Goal: Task Accomplishment & Management: Use online tool/utility

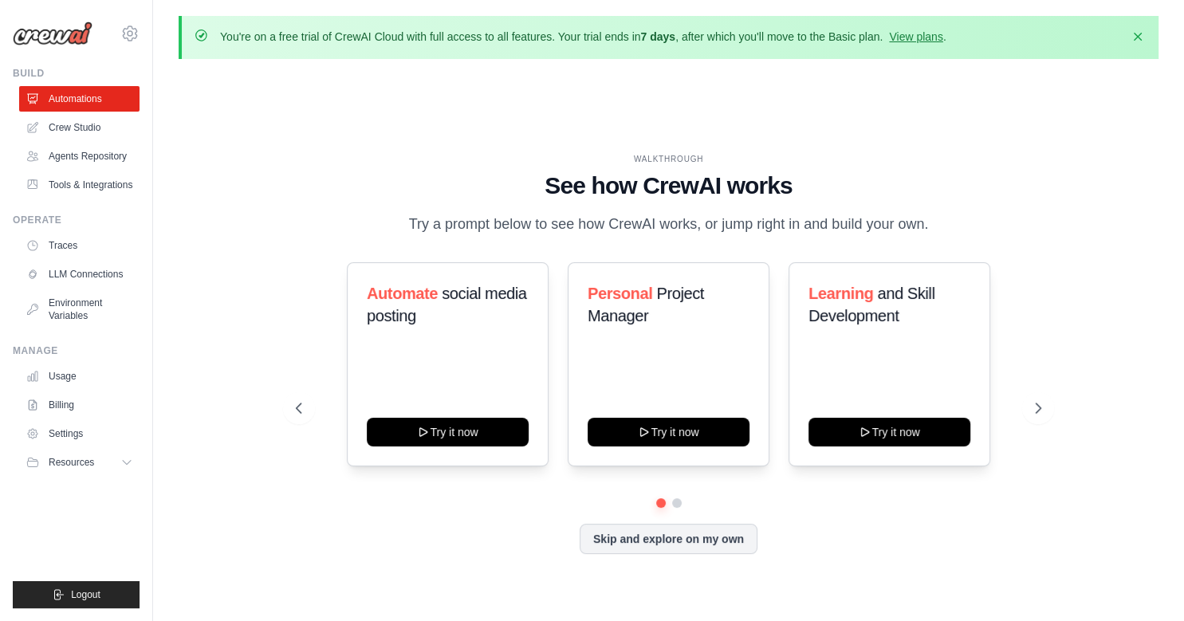
click at [632, 93] on div "WALKTHROUGH See how CrewAI works Try a prompt below to see how CrewAI works, or…" at bounding box center [669, 366] width 980 height 589
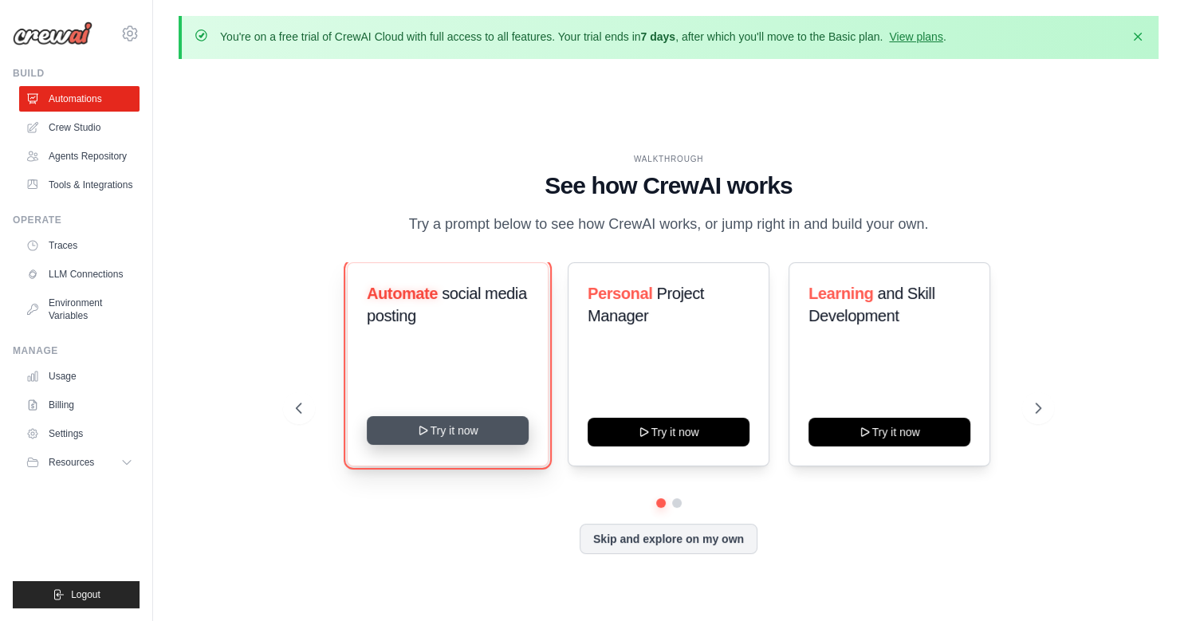
click at [461, 428] on button "Try it now" at bounding box center [448, 430] width 162 height 29
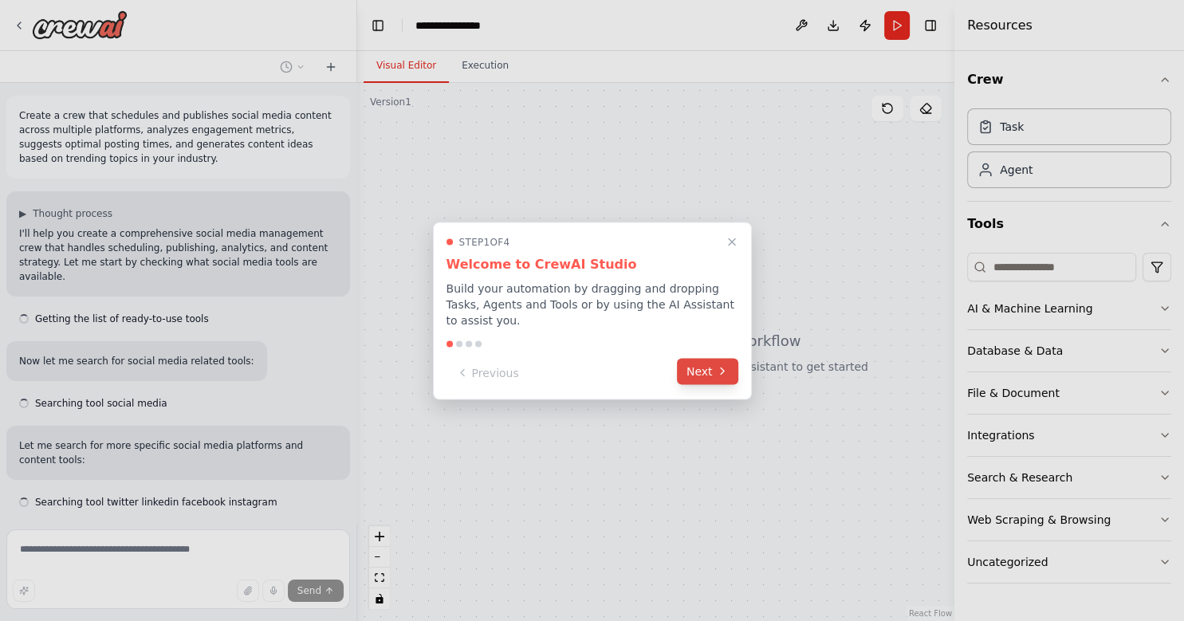
click at [711, 368] on button "Next" at bounding box center [707, 371] width 61 height 26
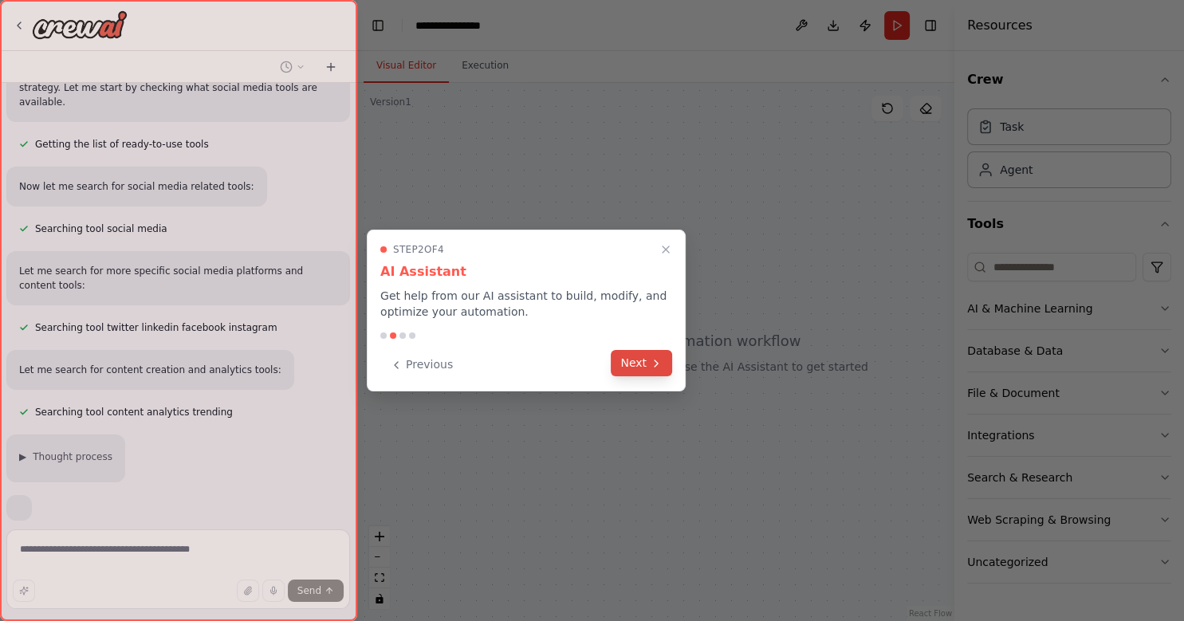
click at [635, 364] on button "Next" at bounding box center [641, 363] width 61 height 26
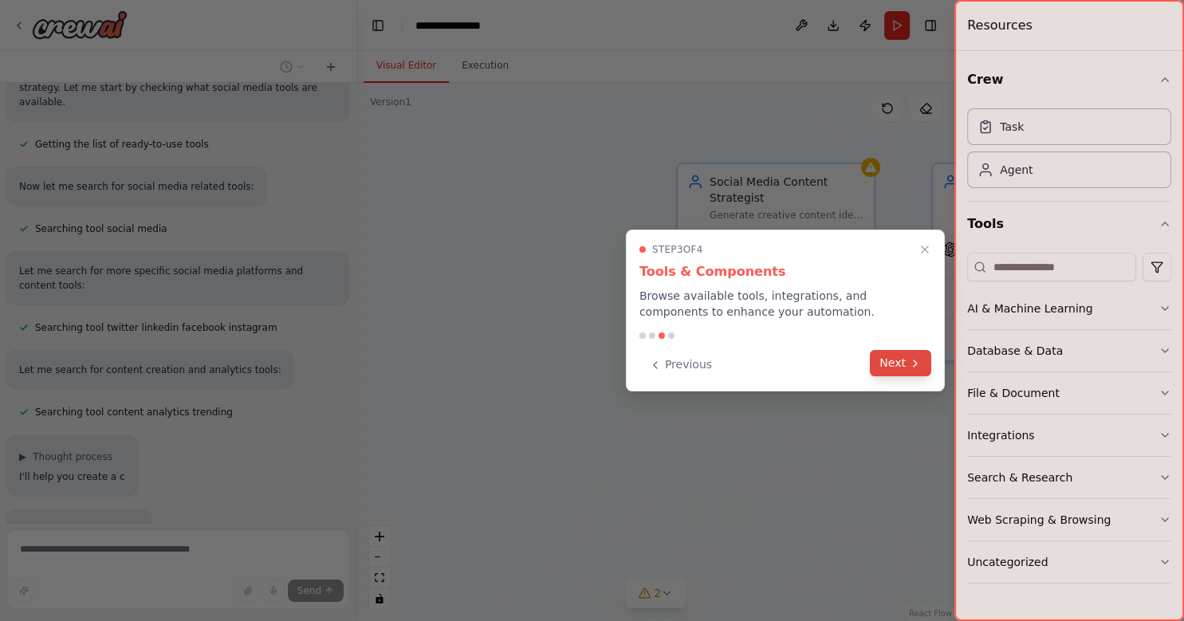
click at [893, 361] on button "Next" at bounding box center [900, 363] width 61 height 26
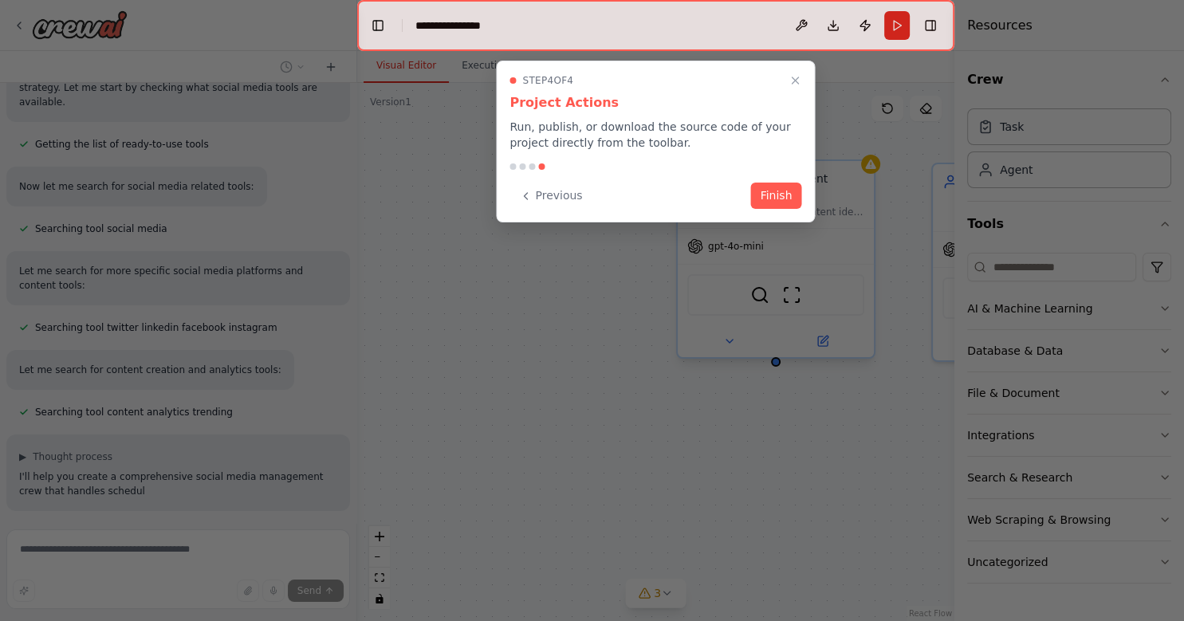
click at [778, 193] on button "Finish" at bounding box center [776, 196] width 51 height 26
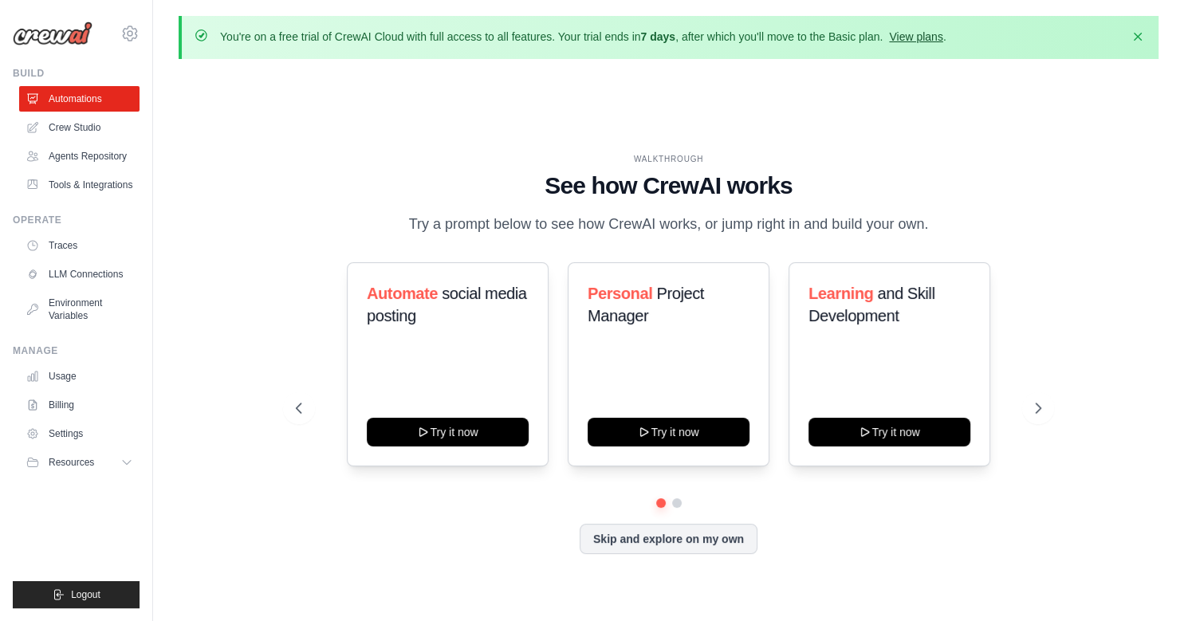
click at [919, 37] on link "View plans" at bounding box center [915, 36] width 53 height 13
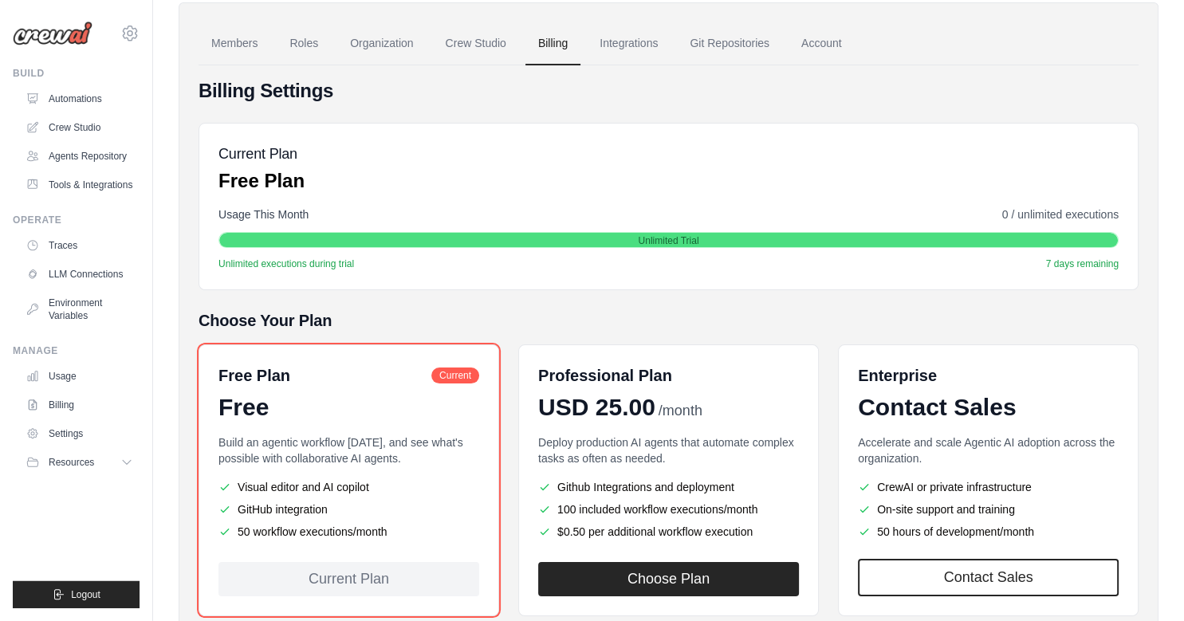
scroll to position [212, 0]
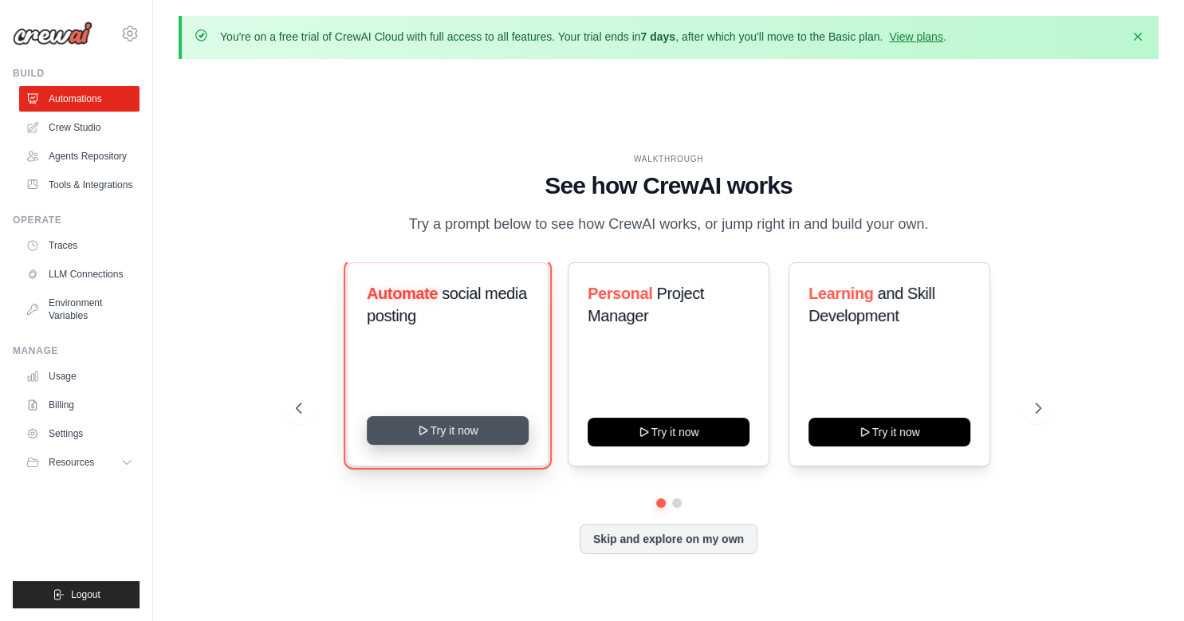
click at [466, 432] on button "Try it now" at bounding box center [448, 430] width 162 height 29
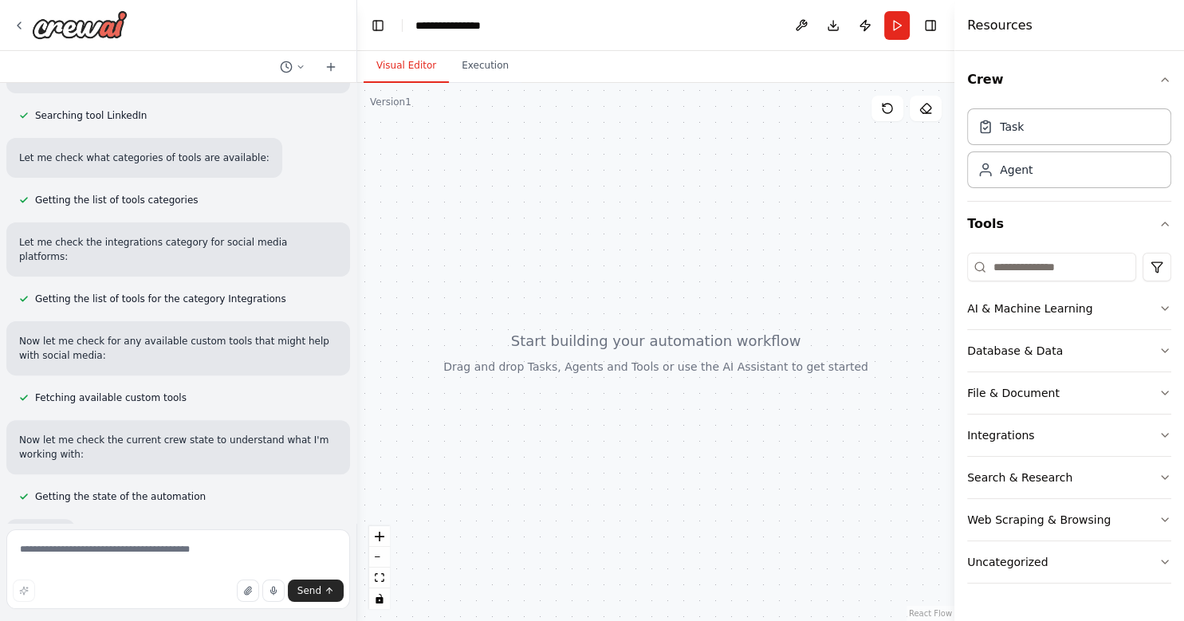
scroll to position [472, 0]
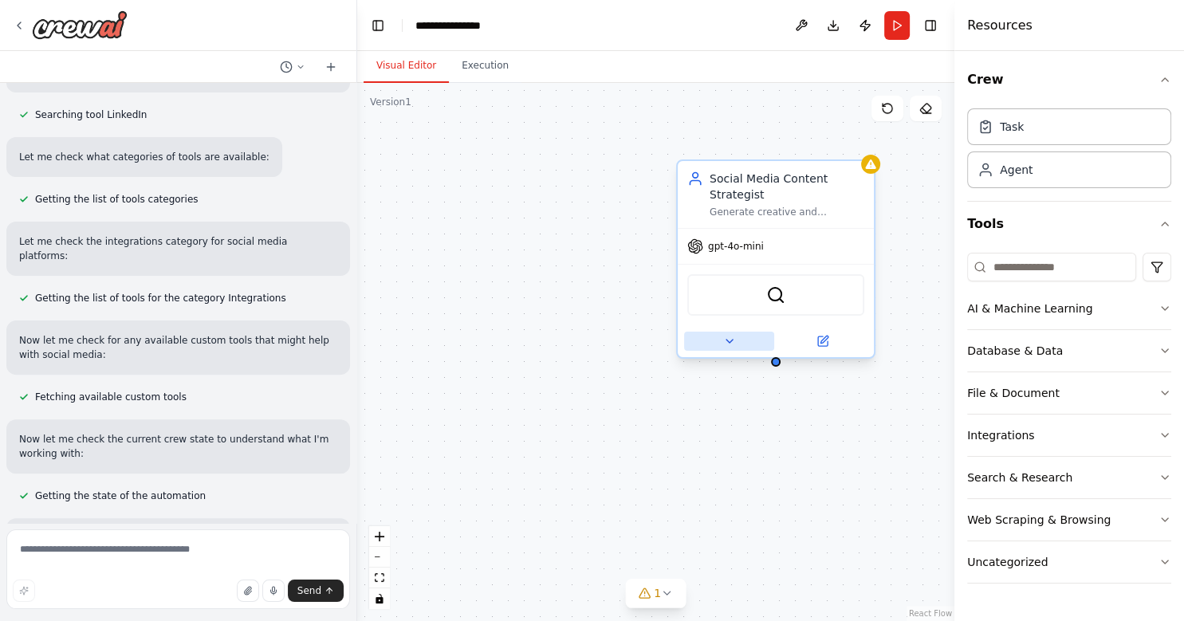
click at [739, 332] on button at bounding box center [729, 341] width 90 height 19
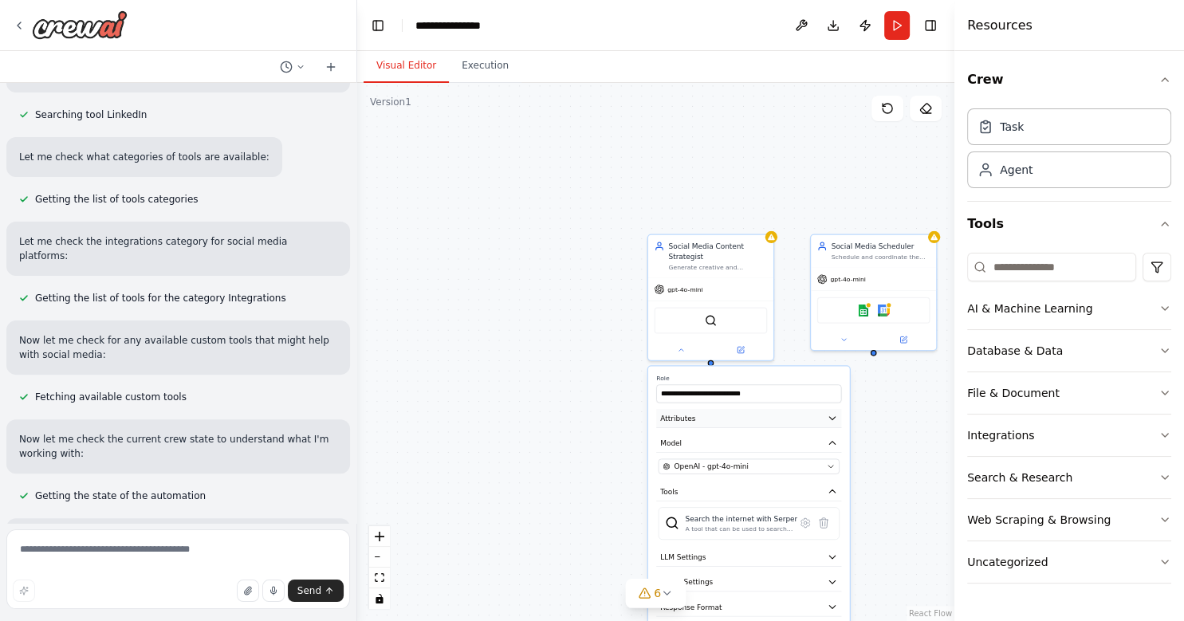
click at [834, 413] on icon "button" at bounding box center [832, 418] width 10 height 10
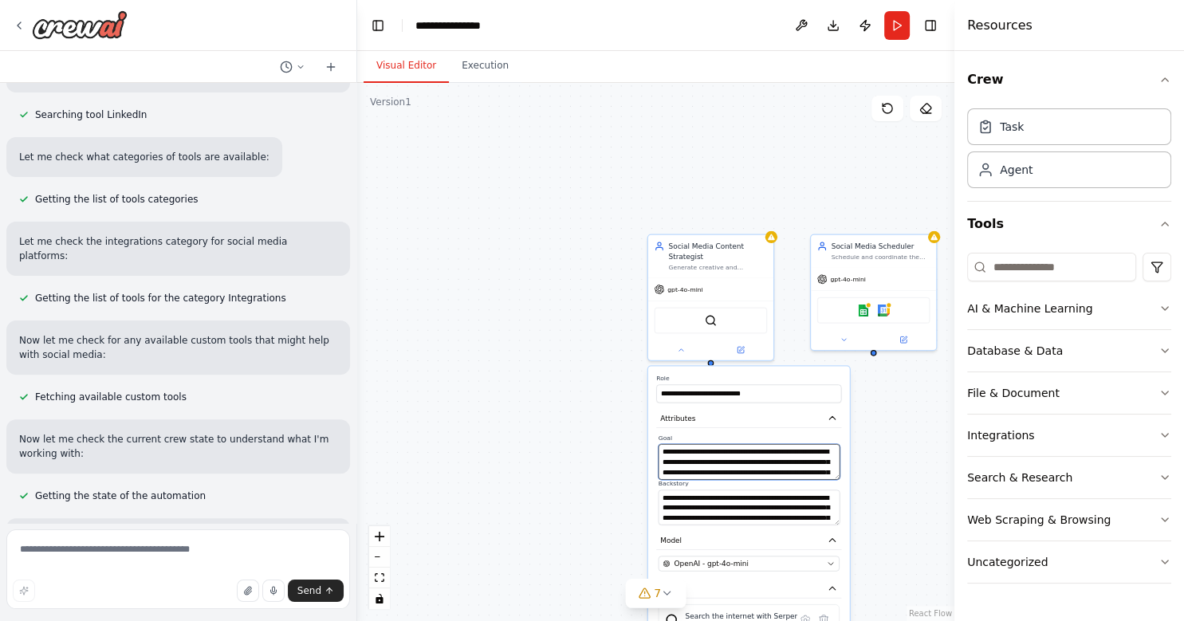
click at [798, 453] on textarea "**********" at bounding box center [750, 461] width 182 height 35
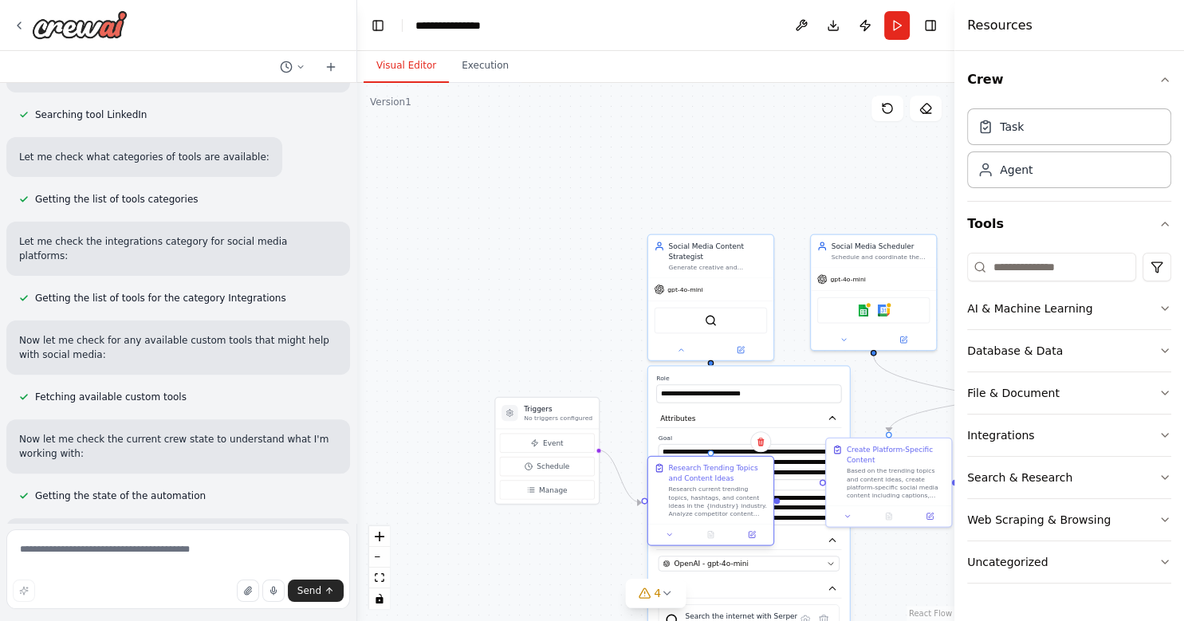
drag, startPoint x: 740, startPoint y: 467, endPoint x: 735, endPoint y: 485, distance: 18.4
click at [737, 490] on div "Research Trending Topics and Content Ideas Research current trending topics, ha…" at bounding box center [717, 490] width 99 height 55
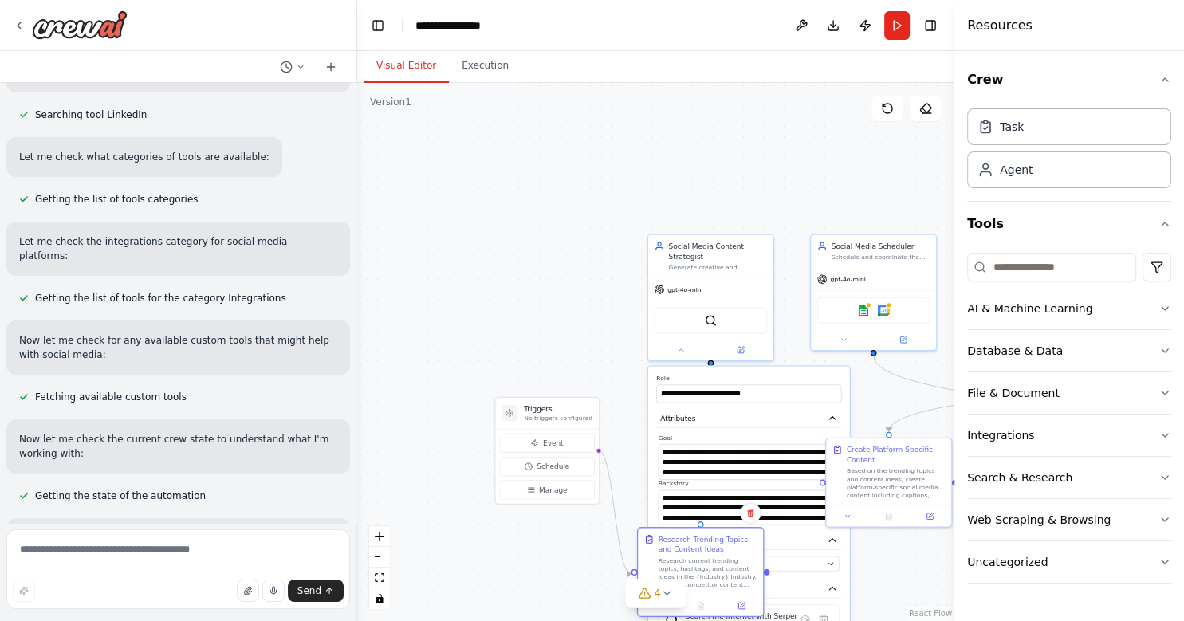
drag, startPoint x: 735, startPoint y: 499, endPoint x: 724, endPoint y: 559, distance: 60.7
click at [724, 559] on div "Research Trending Topics and Content Ideas Research current trending topics, ha…" at bounding box center [708, 561] width 99 height 55
click at [770, 453] on textarea "**********" at bounding box center [750, 461] width 182 height 35
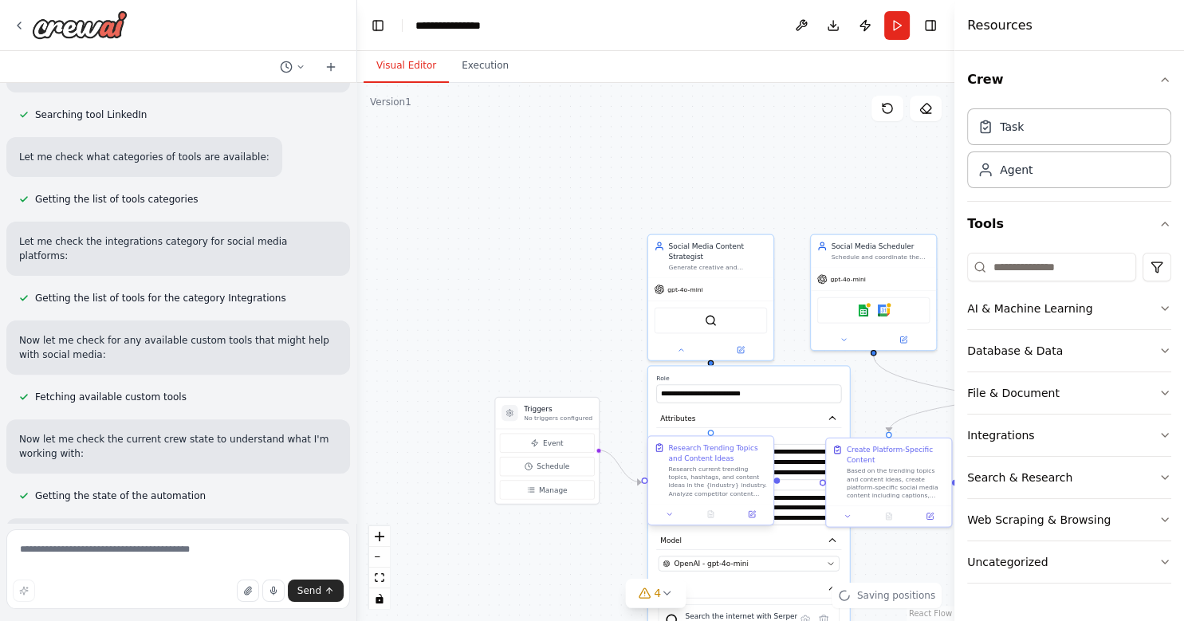
click at [771, 451] on div "Research Trending Topics and Content Ideas Research current trending topics, ha…" at bounding box center [710, 469] width 125 height 67
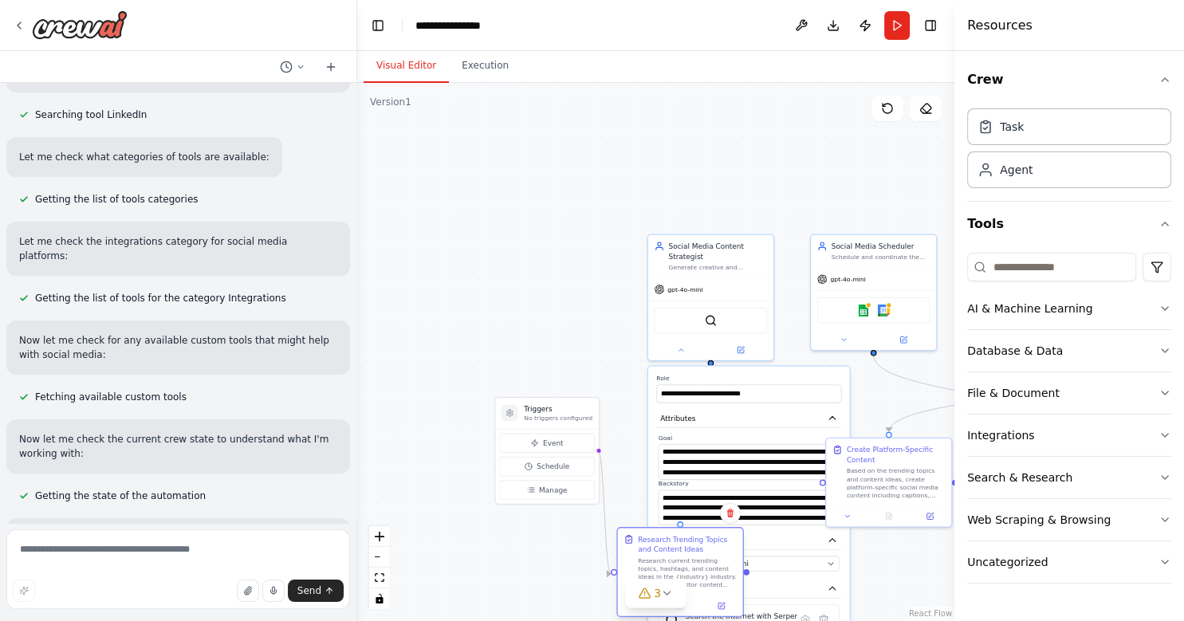
drag, startPoint x: 759, startPoint y: 458, endPoint x: 730, endPoint y: 549, distance: 95.6
click at [731, 549] on div "Research Trending Topics and Content Ideas" at bounding box center [687, 544] width 99 height 21
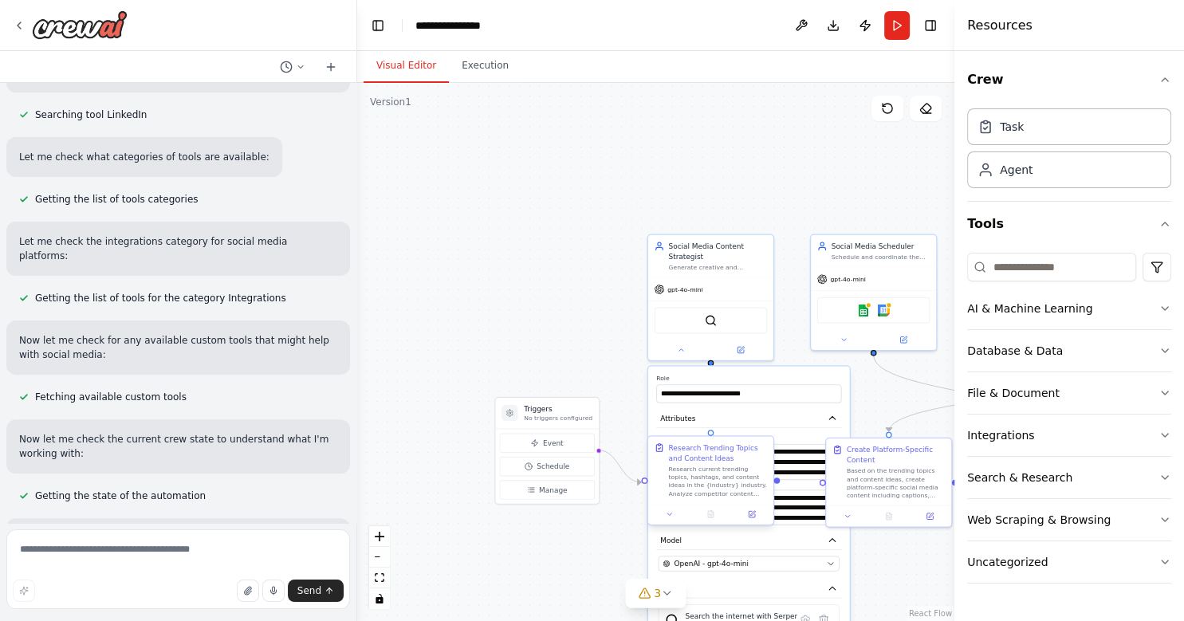
click at [761, 456] on div "Research Trending Topics and Content Ideas" at bounding box center [717, 453] width 99 height 21
click at [767, 430] on button at bounding box center [761, 422] width 21 height 21
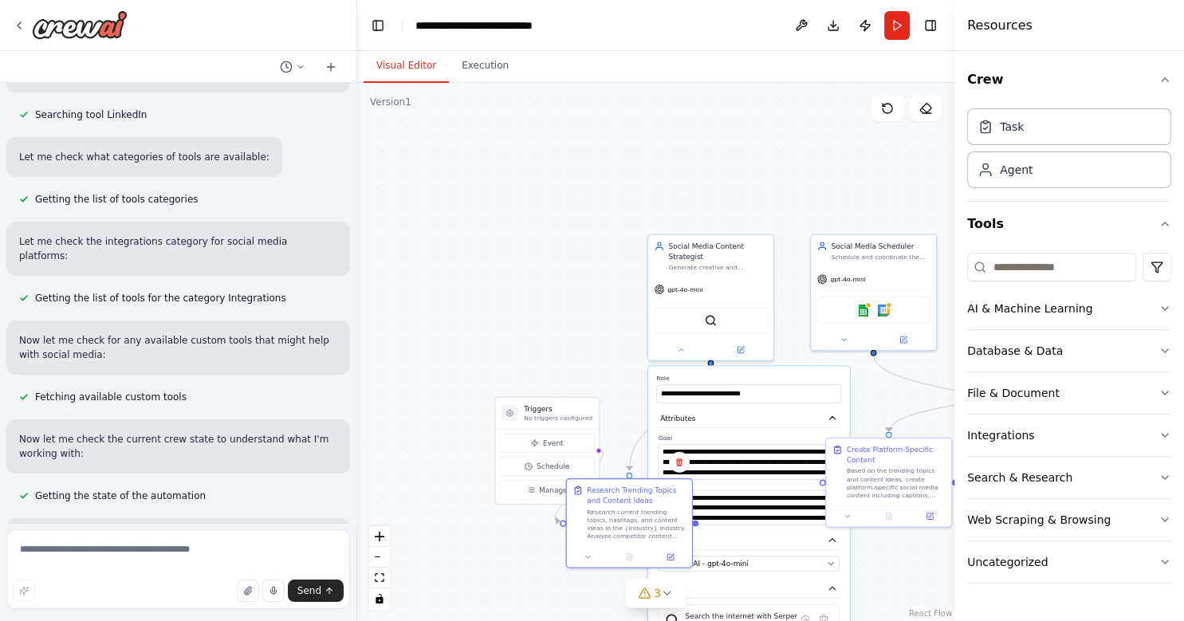
drag, startPoint x: 728, startPoint y: 462, endPoint x: 724, endPoint y: 479, distance: 18.0
click at [600, 514] on div "Research Trending Topics and Content Ideas Research current trending topics, ha…" at bounding box center [636, 513] width 99 height 55
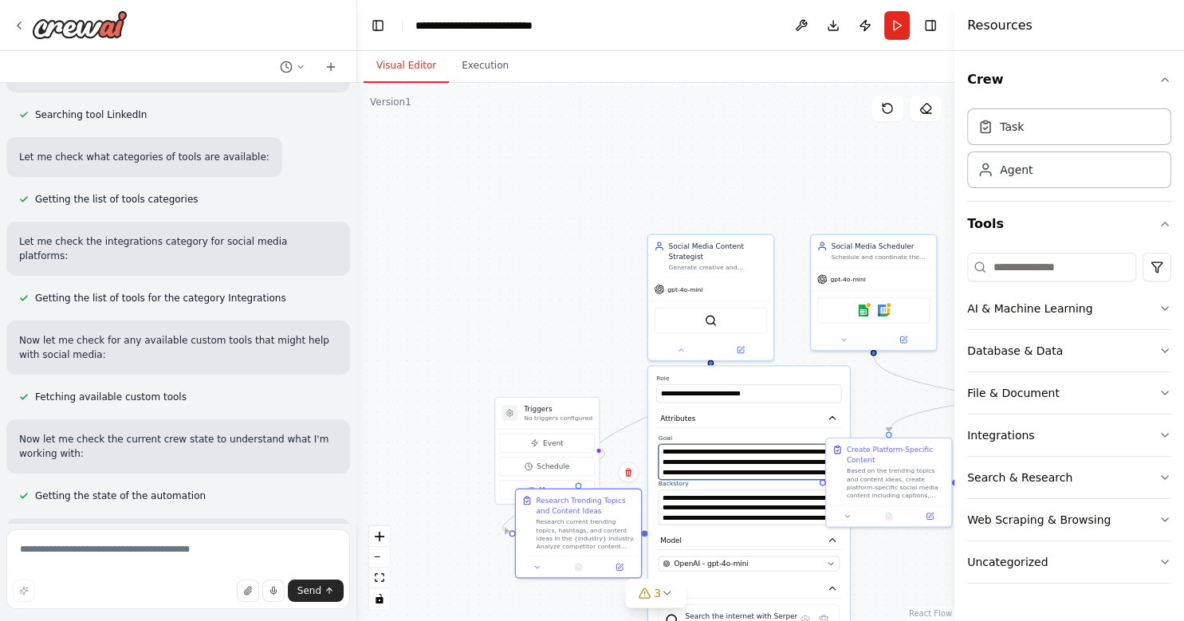
click at [770, 452] on textarea "**********" at bounding box center [750, 461] width 182 height 35
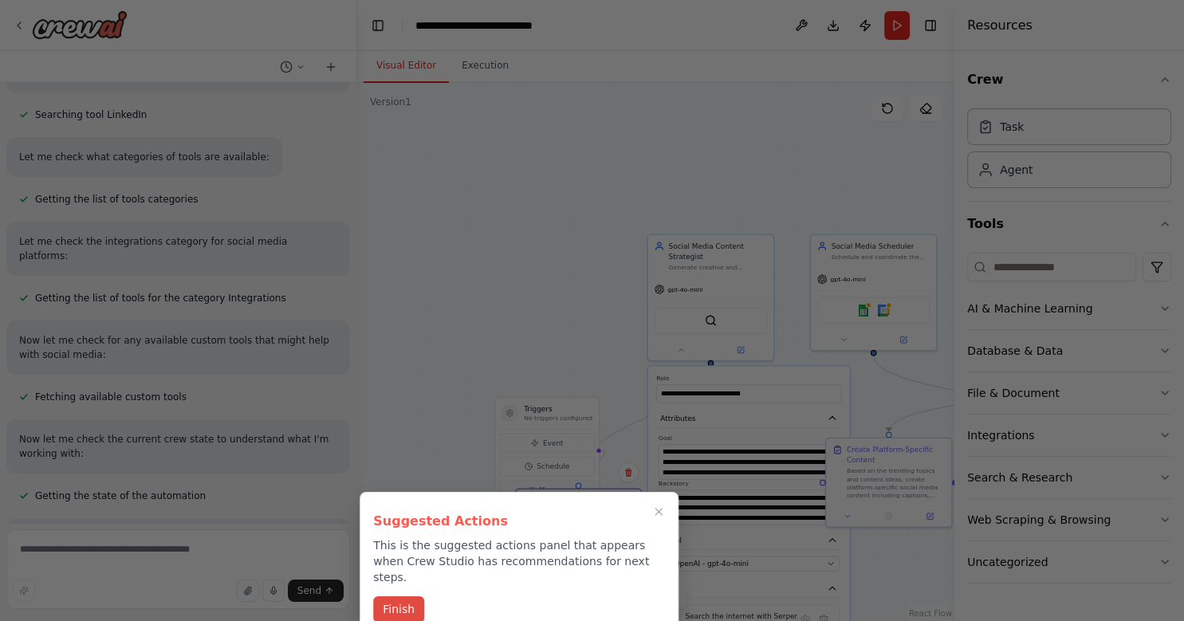
click at [408, 597] on button "Finish" at bounding box center [398, 610] width 51 height 26
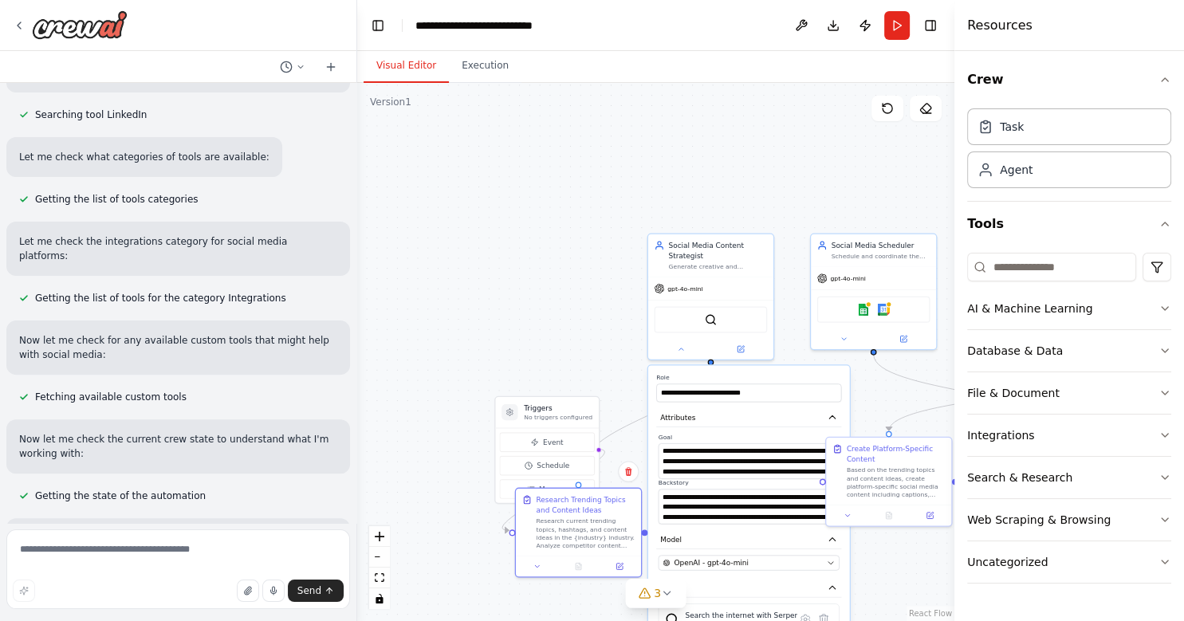
click at [407, 589] on div ".deletable-edge-delete-btn { width: 20px; height: 20px; border: 0px solid #ffff…" at bounding box center [655, 352] width 597 height 538
click at [798, 459] on textarea "**********" at bounding box center [750, 460] width 182 height 35
type textarea "**********"
click at [775, 490] on textarea "**********" at bounding box center [750, 506] width 182 height 35
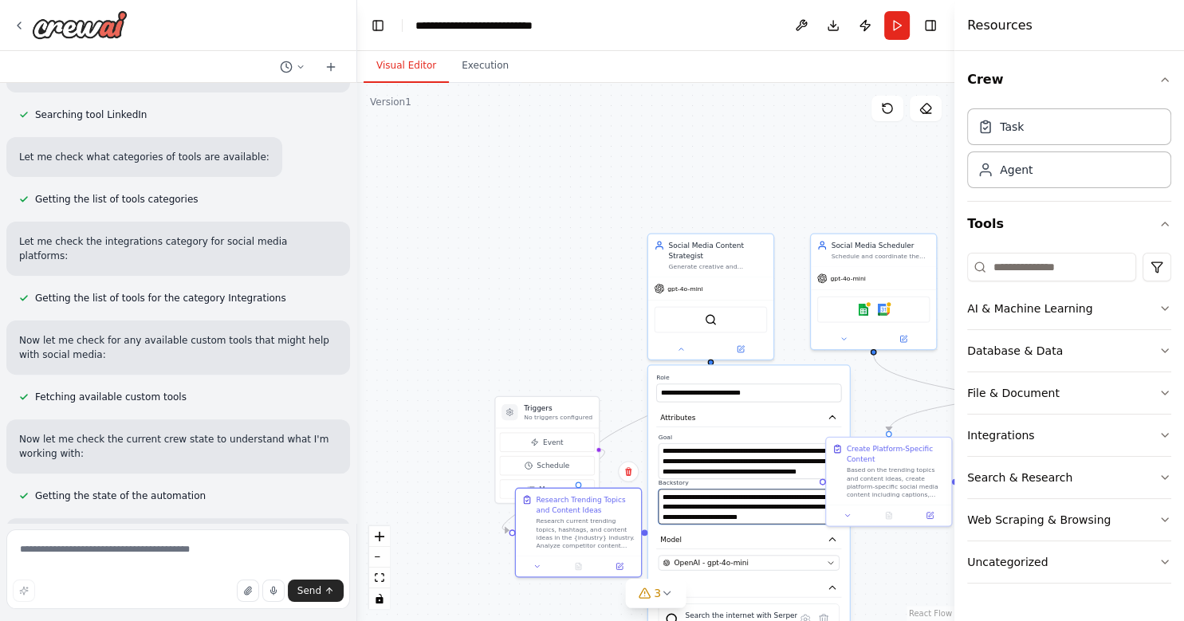
scroll to position [108, 0]
click at [743, 408] on button "Attributes" at bounding box center [748, 417] width 185 height 19
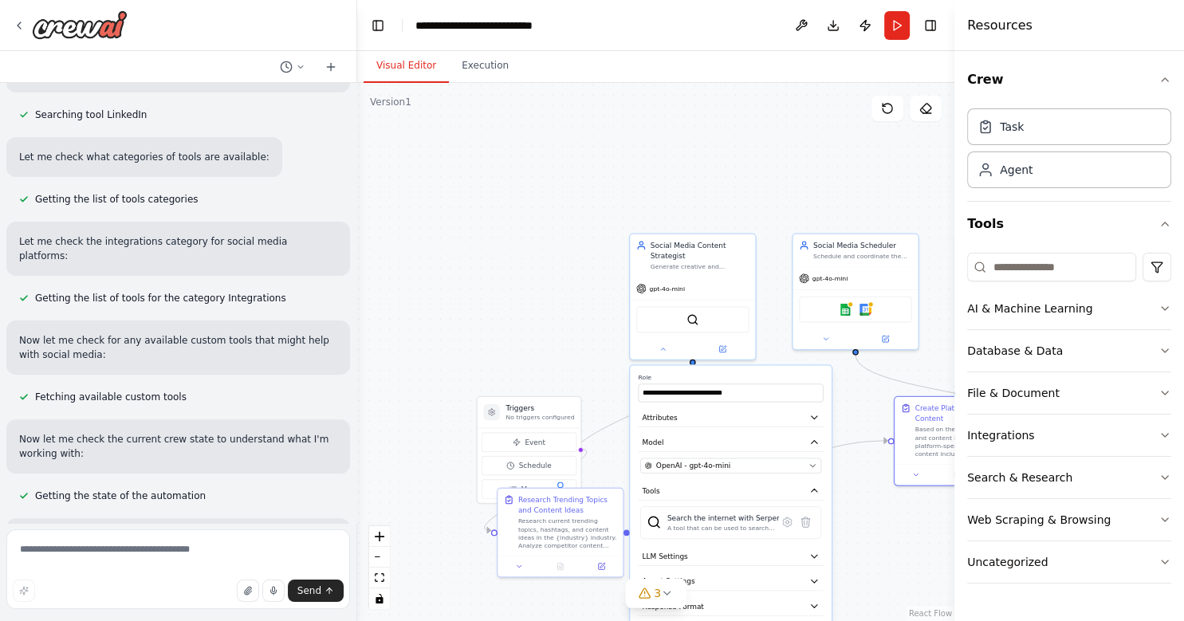
drag, startPoint x: 884, startPoint y: 467, endPoint x: 955, endPoint y: 418, distance: 86.5
click at [955, 418] on div "Create a crew that schedules and publishes social media content across multiple…" at bounding box center [592, 310] width 1184 height 621
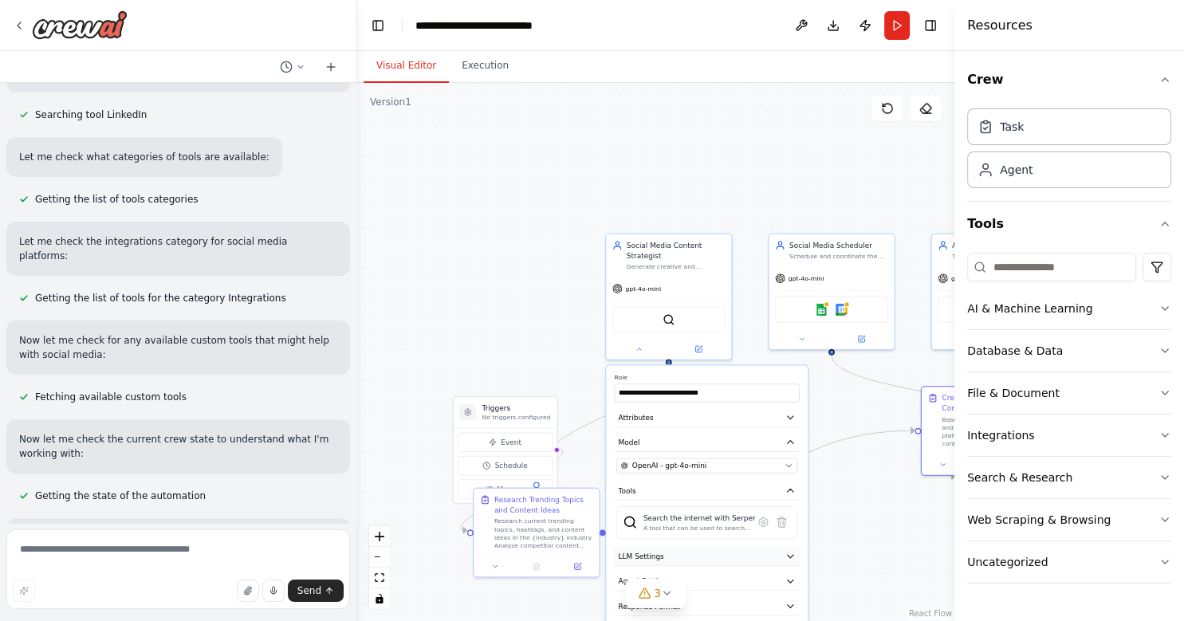
click at [793, 551] on icon "button" at bounding box center [791, 556] width 10 height 10
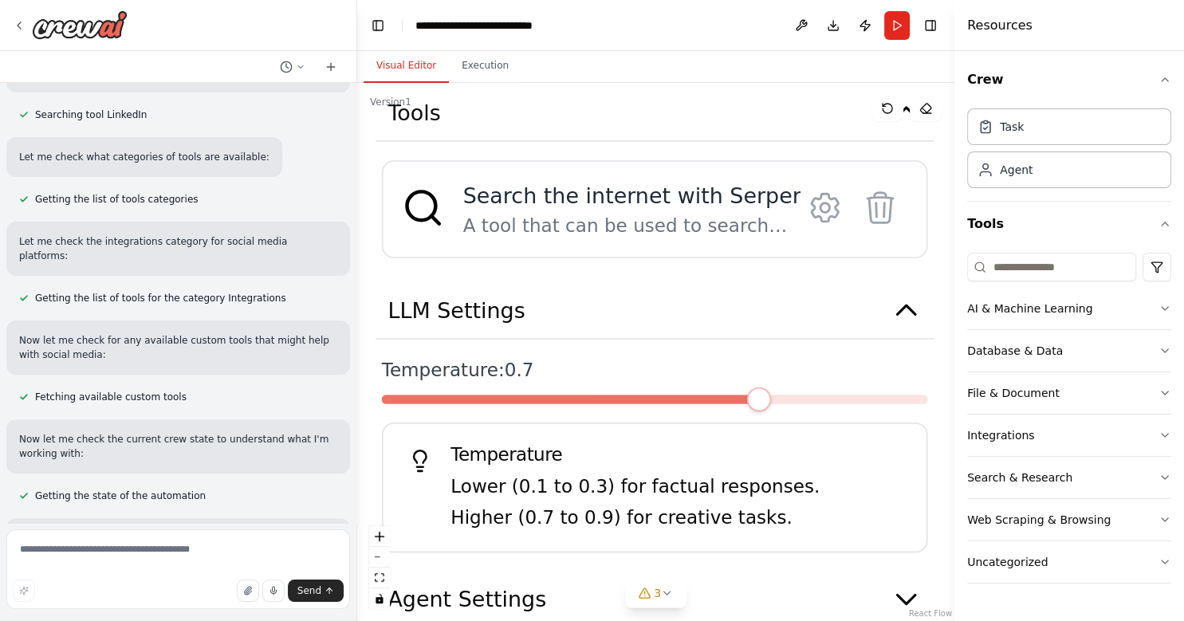
drag, startPoint x: 861, startPoint y: 513, endPoint x: 981, endPoint y: 256, distance: 283.7
click at [955, 256] on div ".deletable-edge-delete-btn { width: 20px; height: 20px; border: 0px solid #ffff…" at bounding box center [655, 352] width 597 height 538
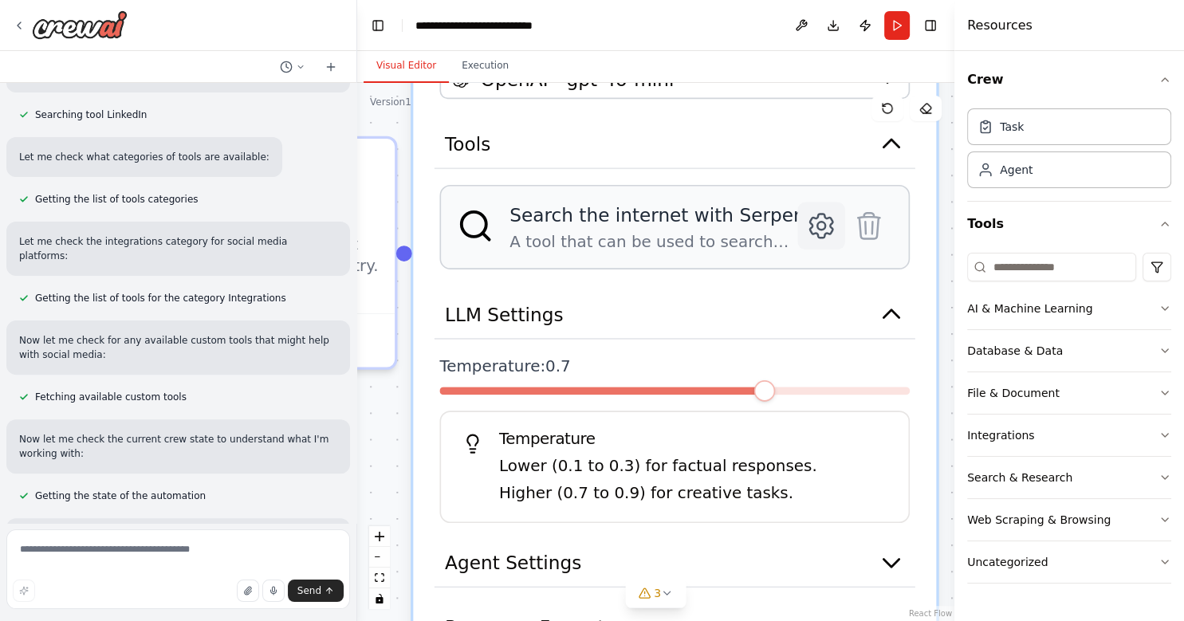
click at [818, 214] on icon at bounding box center [821, 226] width 22 height 24
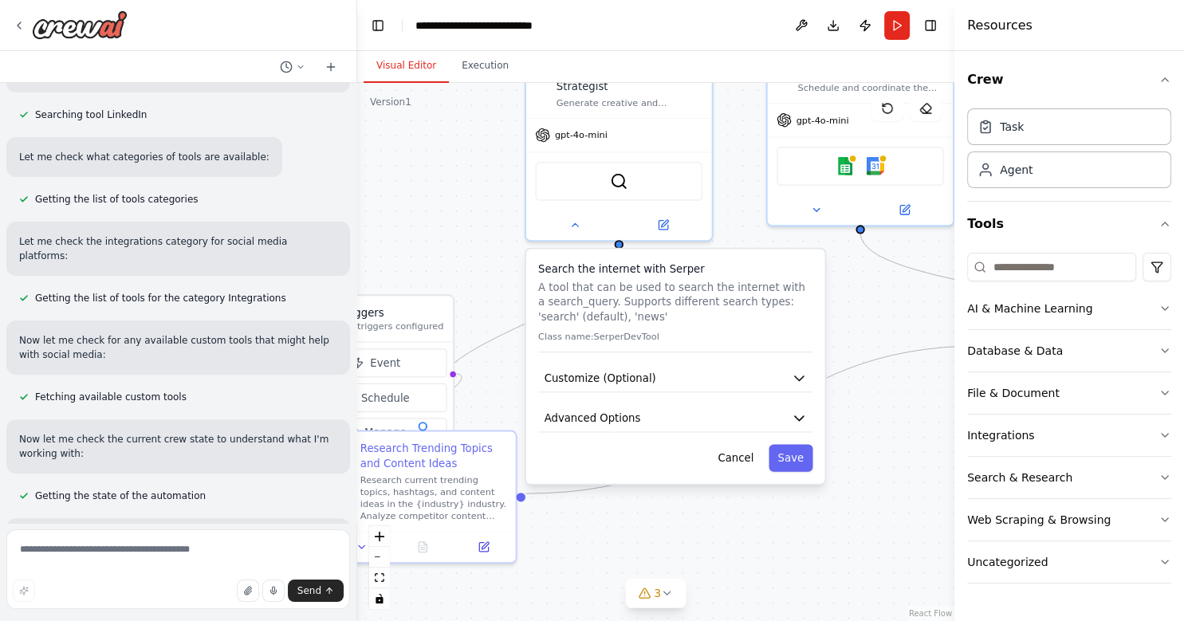
drag, startPoint x: 715, startPoint y: 241, endPoint x: 686, endPoint y: 520, distance: 280.7
click at [687, 522] on div ".deletable-edge-delete-btn { width: 20px; height: 20px; border: 0px solid #ffff…" at bounding box center [655, 352] width 597 height 538
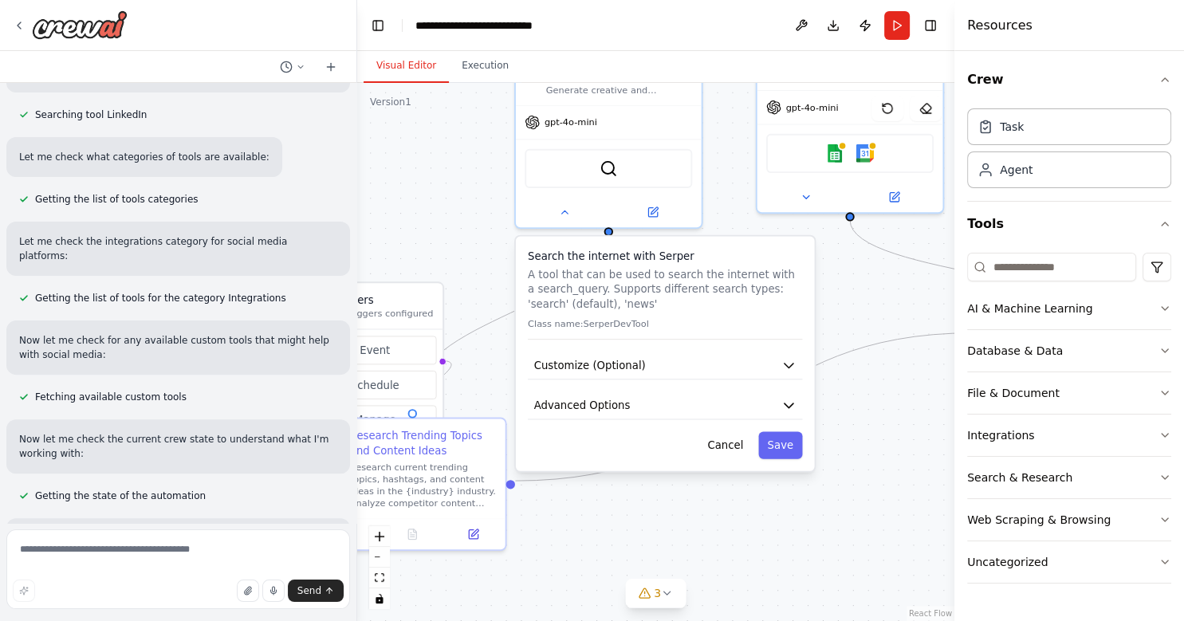
drag, startPoint x: 479, startPoint y: 195, endPoint x: 470, endPoint y: 183, distance: 16.0
click at [470, 183] on div ".deletable-edge-delete-btn { width: 20px; height: 20px; border: 0px solid #ffff…" at bounding box center [655, 352] width 597 height 538
click at [658, 352] on button "Customize (Optional)" at bounding box center [665, 366] width 274 height 28
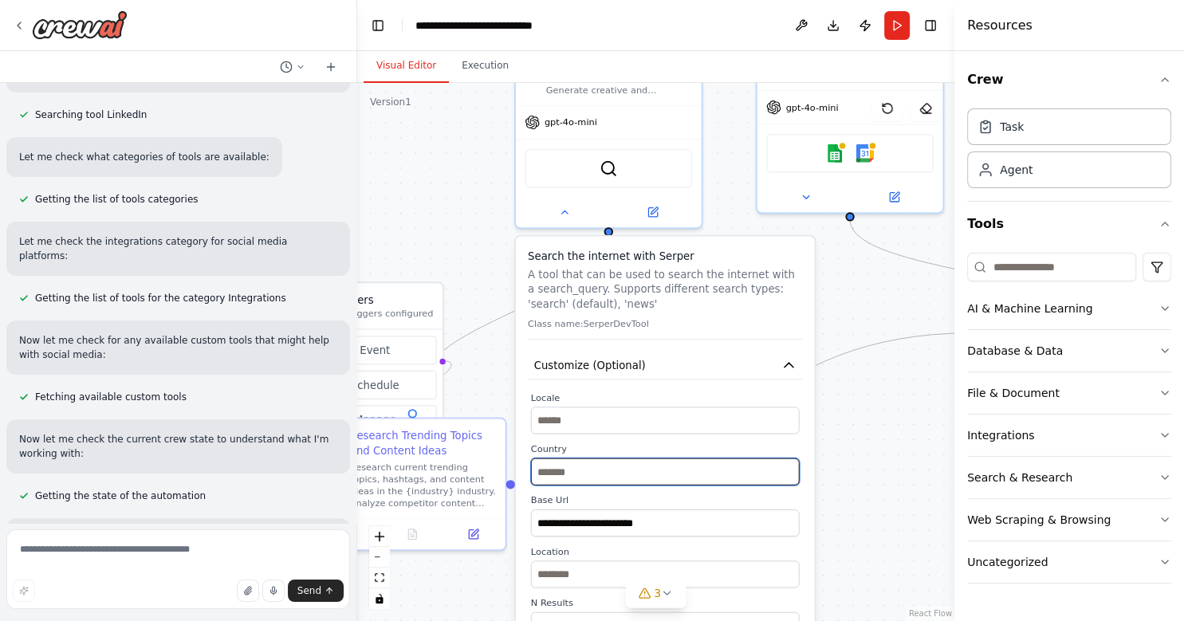
click at [594, 460] on input "text" at bounding box center [665, 472] width 269 height 27
type input "********"
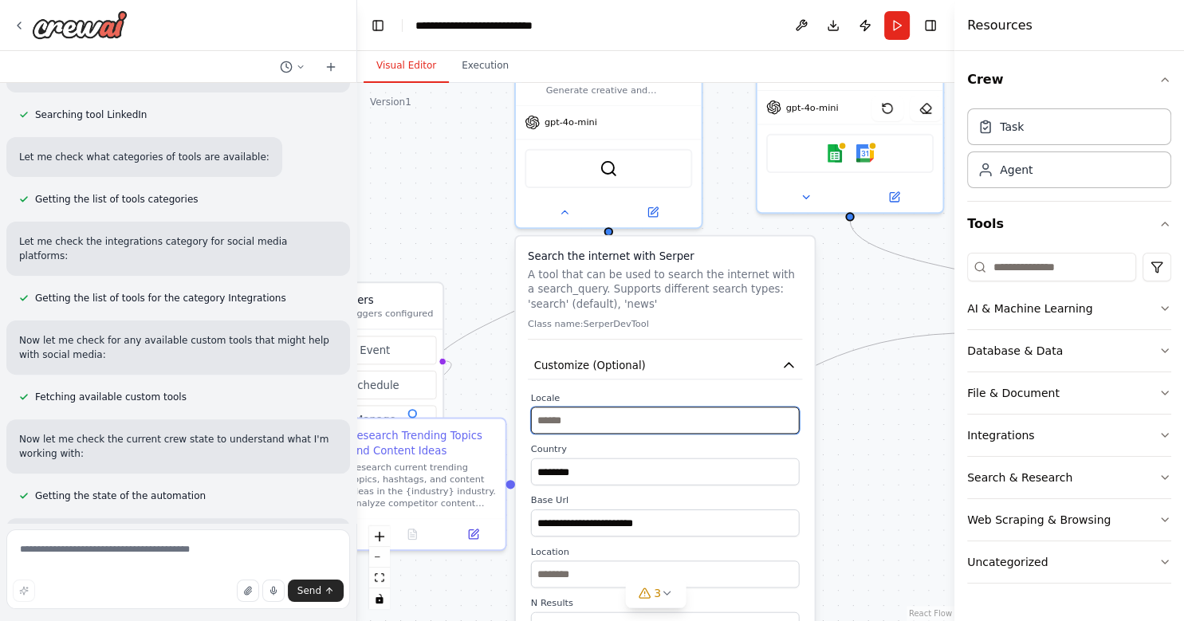
click at [547, 407] on input "text" at bounding box center [665, 420] width 269 height 27
type input "**********"
click at [681, 318] on p "Class name: SerperDevTool" at bounding box center [665, 324] width 274 height 12
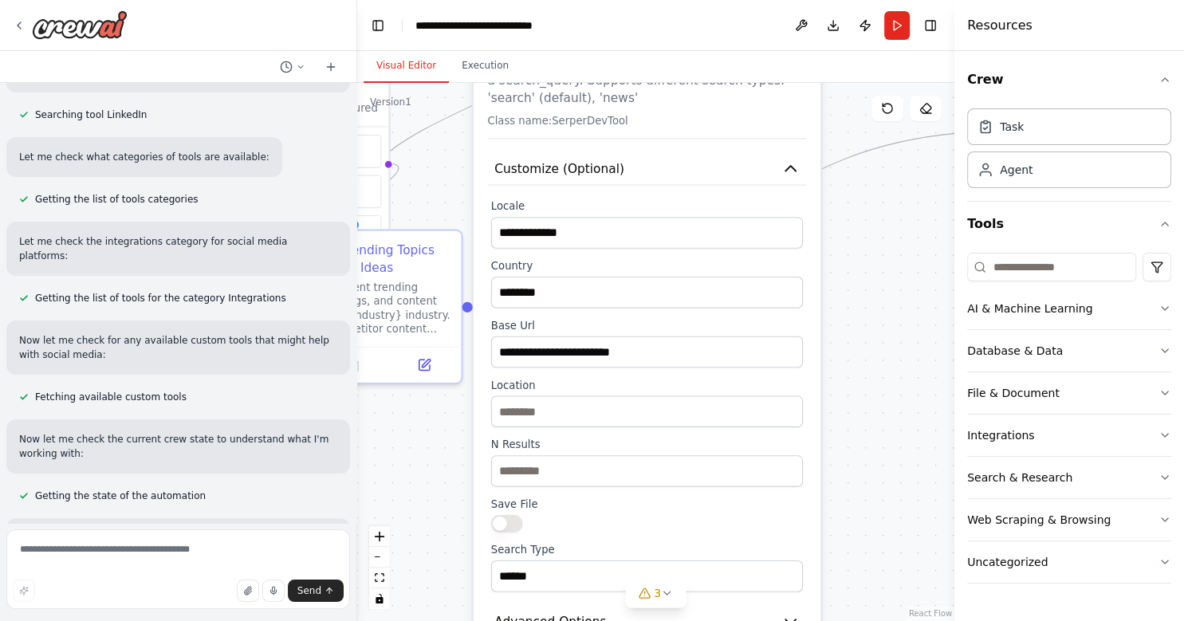
drag, startPoint x: 879, startPoint y: 451, endPoint x: 866, endPoint y: 274, distance: 177.5
click at [866, 264] on div ".deletable-edge-delete-btn { width: 20px; height: 20px; border: 0px solid #ffff…" at bounding box center [655, 352] width 597 height 538
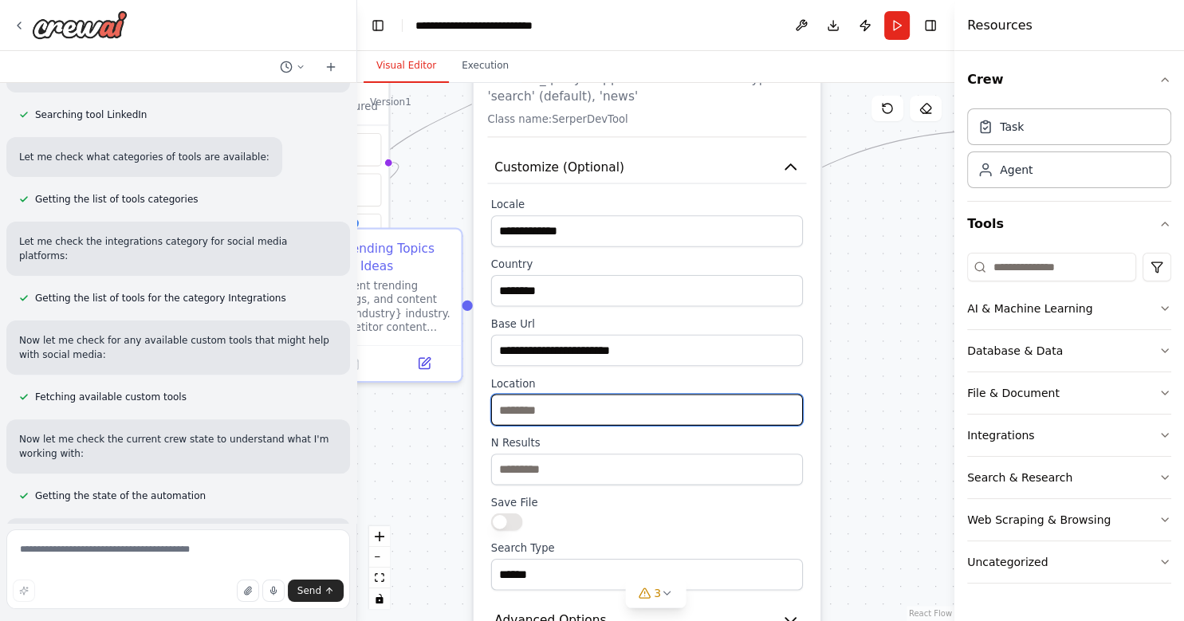
click at [576, 394] on input "text" at bounding box center [647, 410] width 312 height 32
type input "**********"
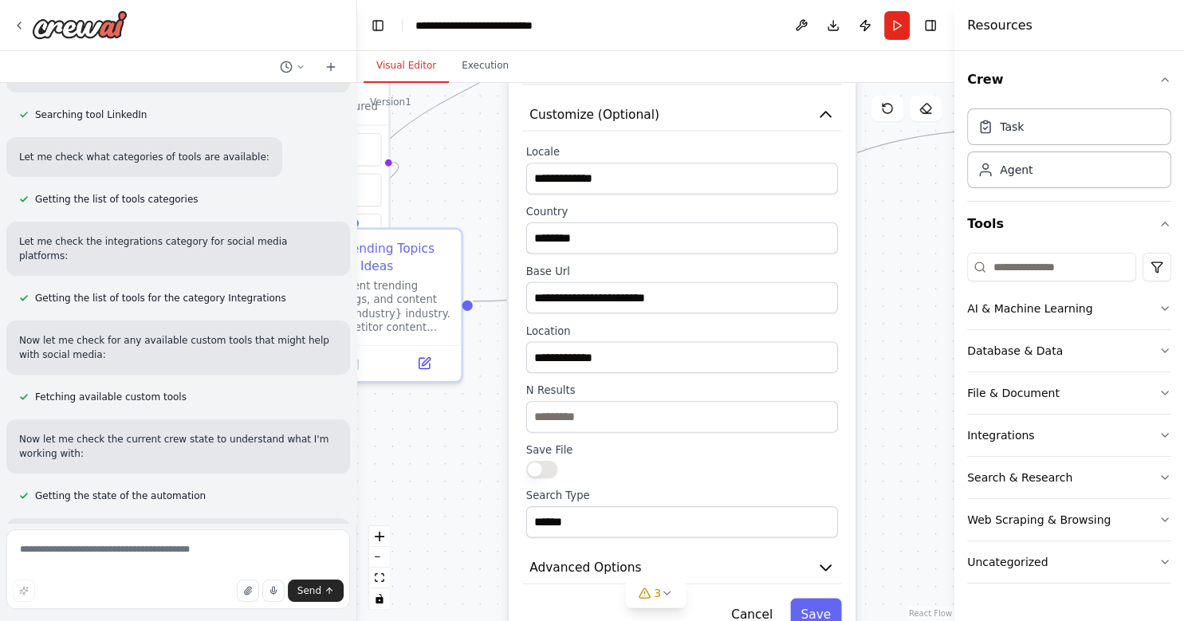
drag, startPoint x: 696, startPoint y: 513, endPoint x: 733, endPoint y: 463, distance: 62.1
click at [733, 463] on div "**********" at bounding box center [682, 341] width 312 height 392
click at [538, 461] on button "button" at bounding box center [542, 470] width 32 height 18
click at [546, 461] on button "button" at bounding box center [542, 470] width 32 height 18
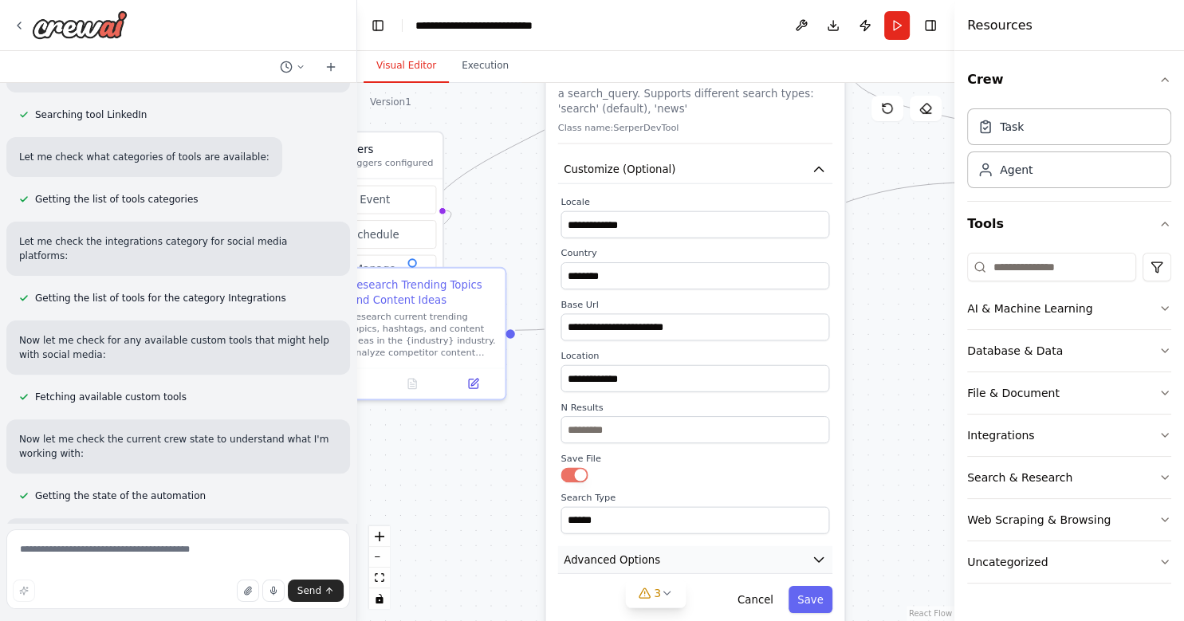
click at [823, 552] on icon "button" at bounding box center [819, 559] width 15 height 15
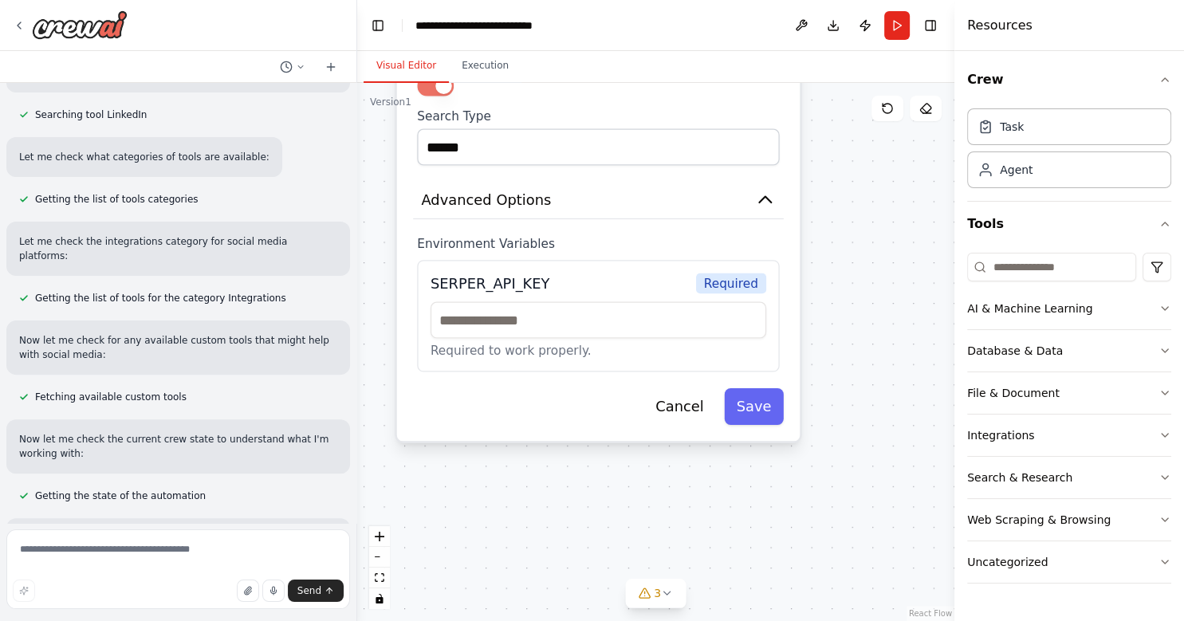
drag, startPoint x: 910, startPoint y: 512, endPoint x: 831, endPoint y: 127, distance: 393.3
click at [831, 127] on div ".deletable-edge-delete-btn { width: 20px; height: 20px; border: 0px solid #ffff…" at bounding box center [655, 352] width 597 height 538
click at [454, 302] on input "text" at bounding box center [599, 319] width 336 height 37
paste input "**********"
type input "*"
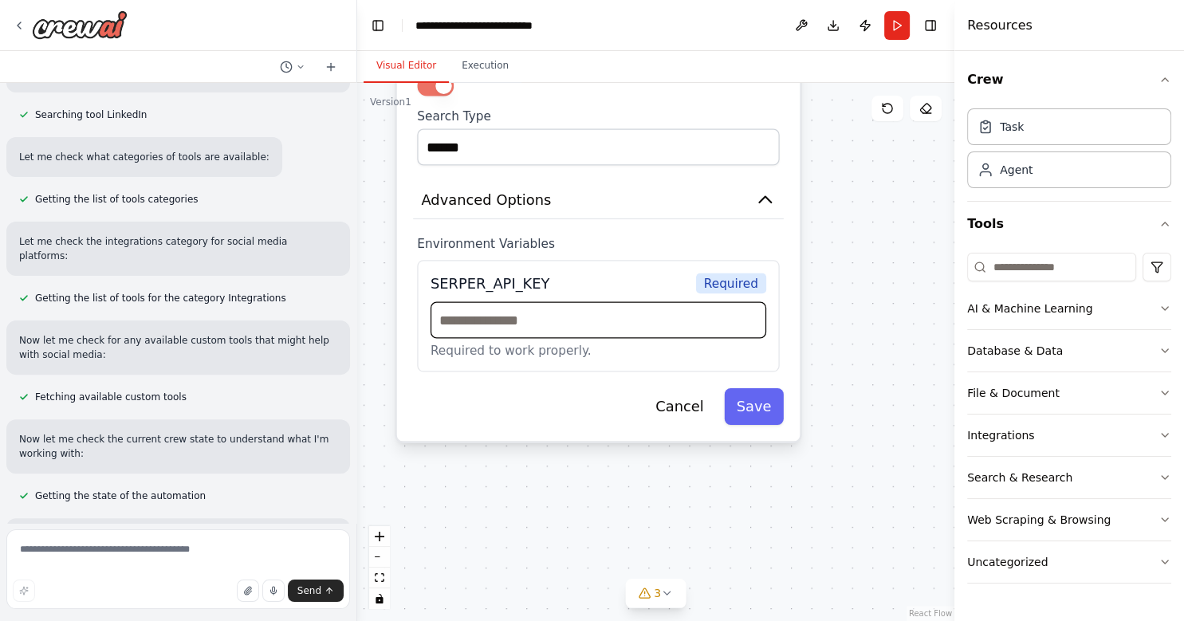
paste input "**********"
type input "*"
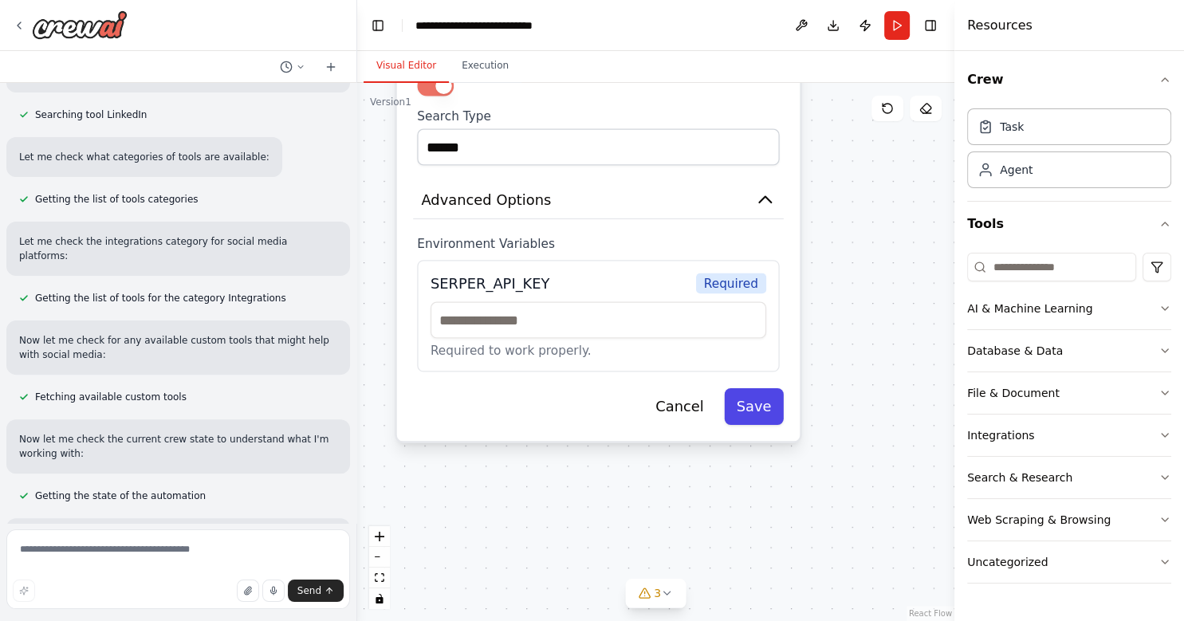
click at [750, 388] on button "Save" at bounding box center [754, 406] width 60 height 37
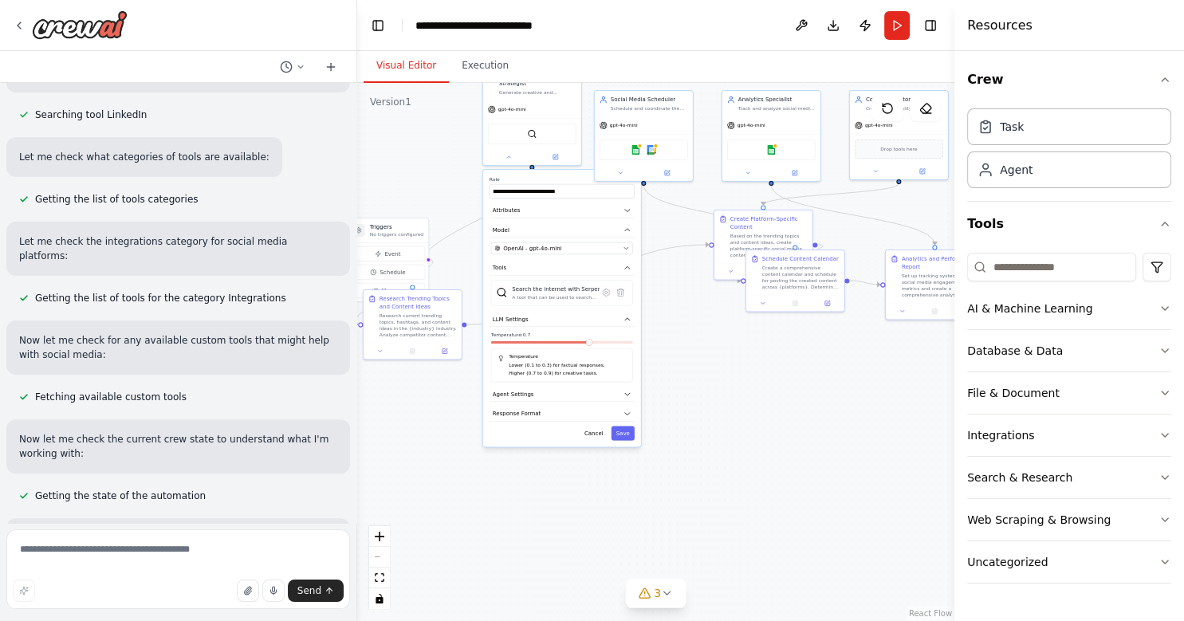
drag, startPoint x: 731, startPoint y: 299, endPoint x: 697, endPoint y: 477, distance: 181.1
click at [697, 477] on div ".deletable-edge-delete-btn { width: 20px; height: 20px; border: 0px solid #ffff…" at bounding box center [655, 352] width 597 height 538
drag, startPoint x: 735, startPoint y: 381, endPoint x: 733, endPoint y: 420, distance: 38.4
click at [735, 423] on div ".deletable-edge-delete-btn { width: 20px; height: 20px; border: 0px solid #ffff…" at bounding box center [655, 352] width 597 height 538
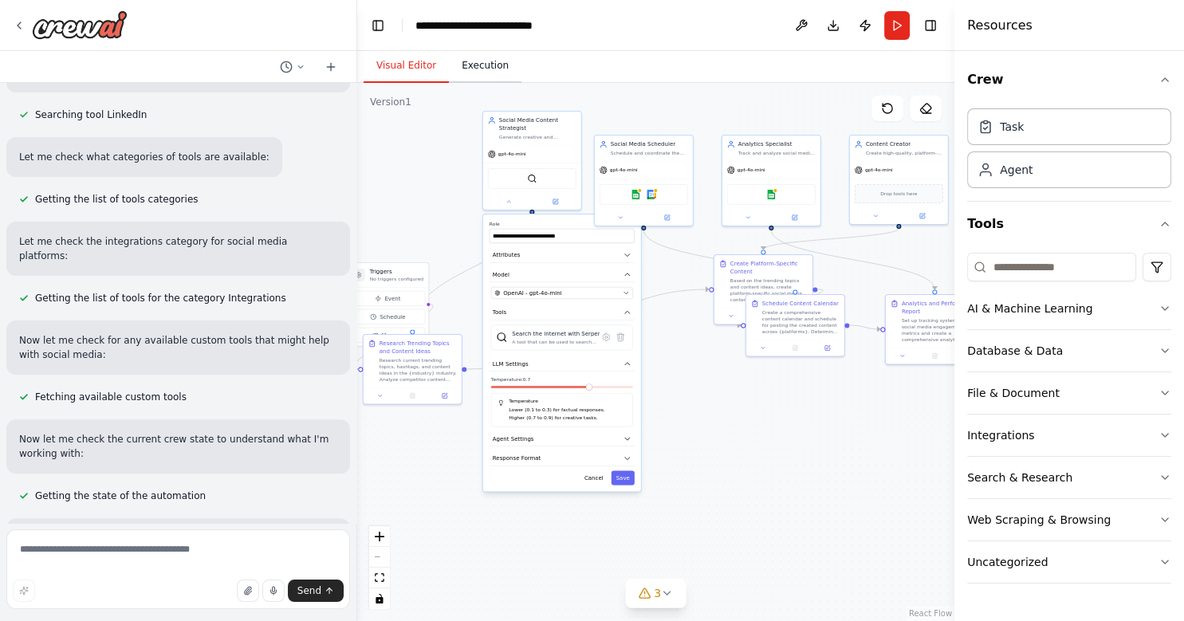
click at [483, 62] on button "Execution" at bounding box center [485, 65] width 73 height 33
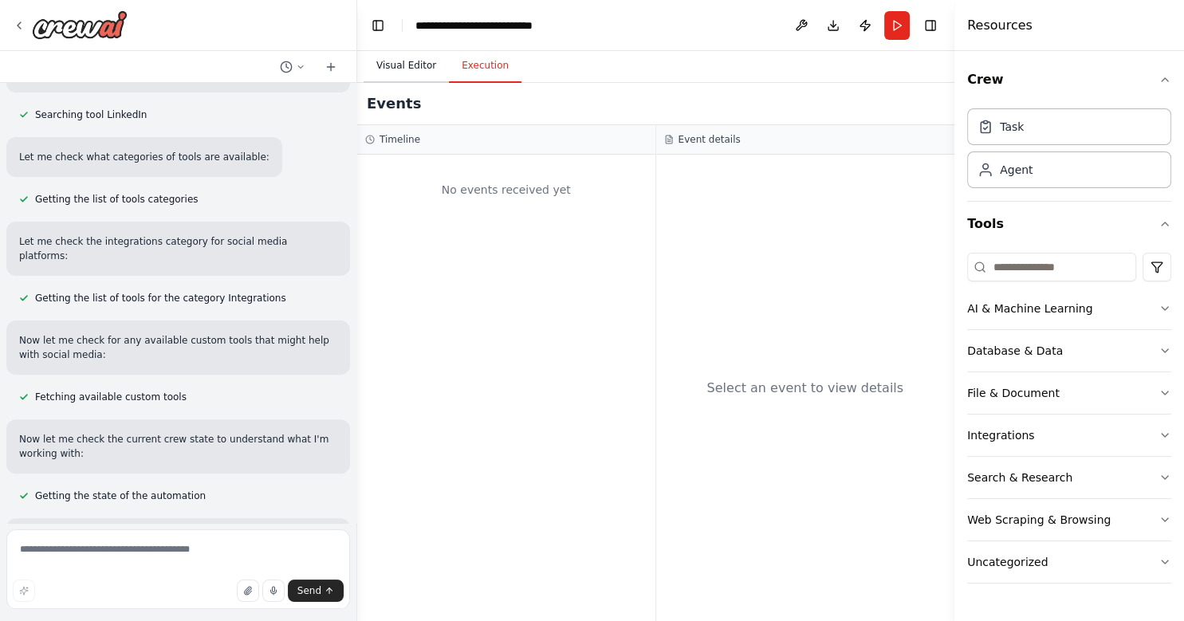
click at [407, 62] on button "Visual Editor" at bounding box center [406, 65] width 85 height 33
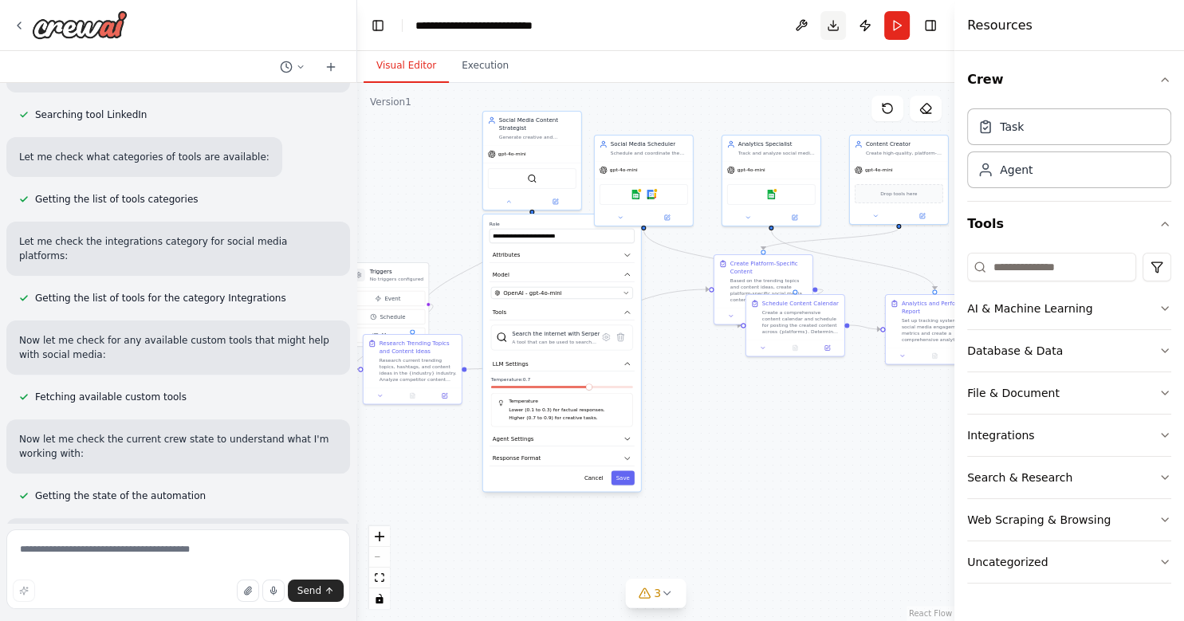
click at [831, 26] on button "Download" at bounding box center [834, 25] width 26 height 29
click at [684, 18] on header "**********" at bounding box center [655, 25] width 597 height 51
click at [898, 28] on button "Run" at bounding box center [898, 25] width 26 height 29
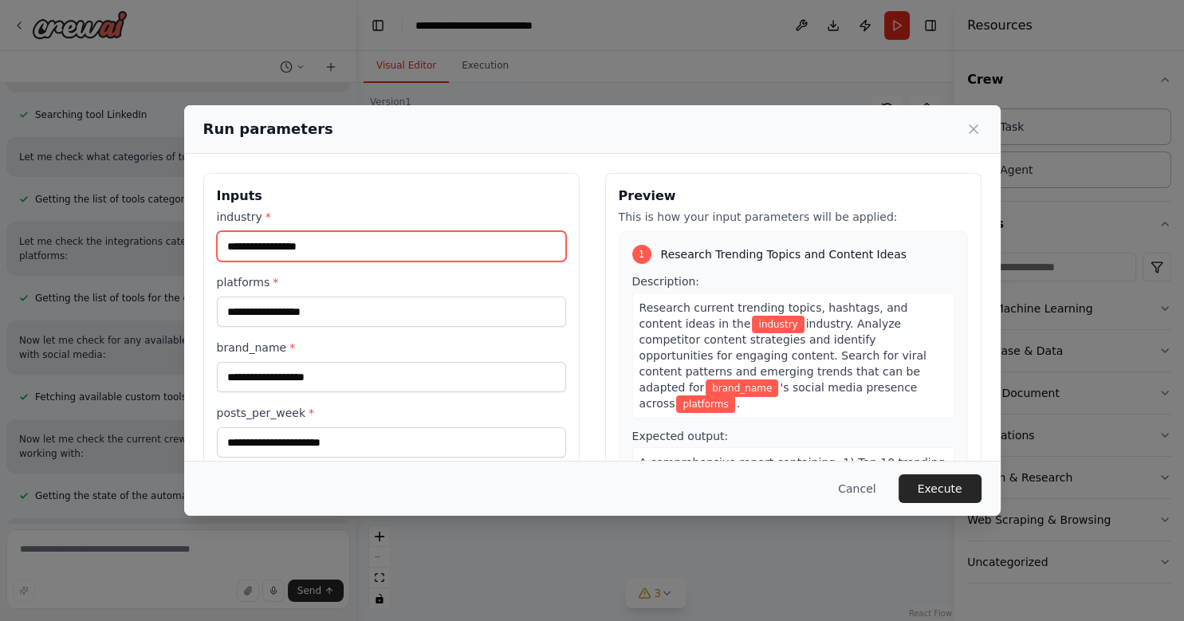
click at [331, 253] on input "industry *" at bounding box center [391, 246] width 349 height 30
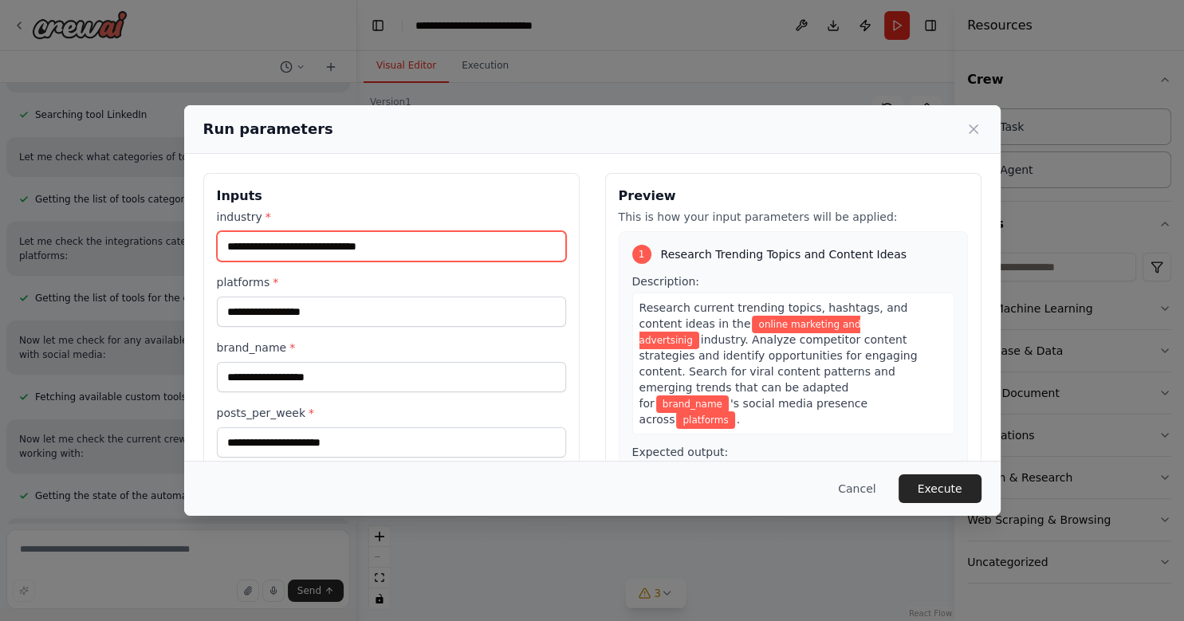
type input "**********"
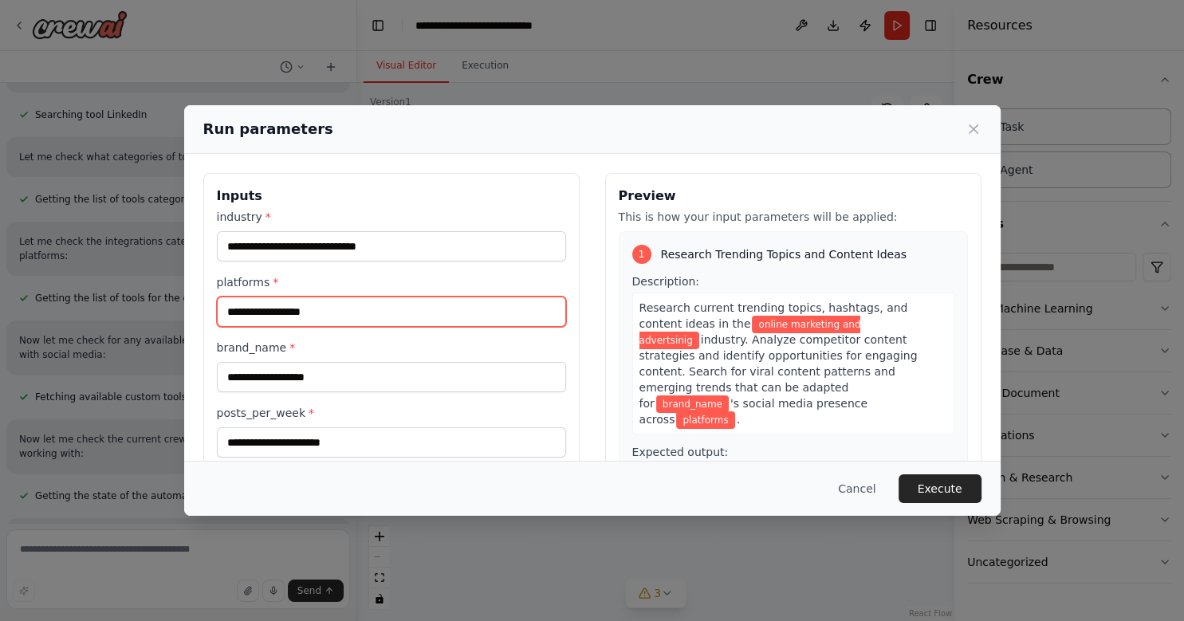
click at [331, 311] on input "platforms *" at bounding box center [391, 312] width 349 height 30
type input "**********"
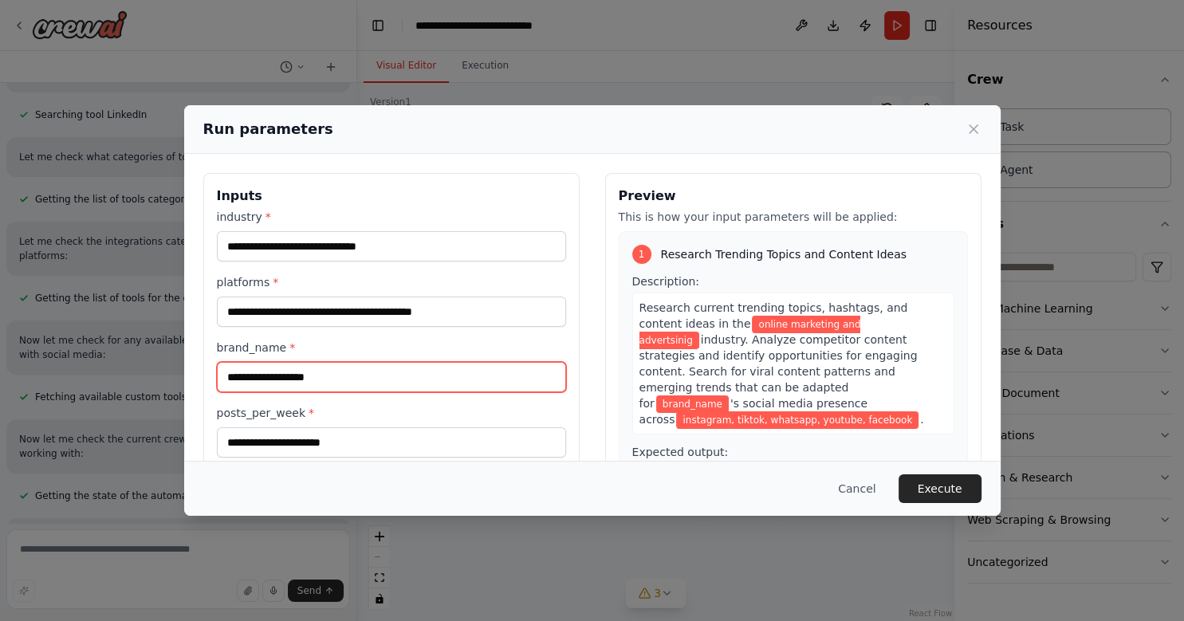
click at [319, 380] on input "brand_name *" at bounding box center [391, 377] width 349 height 30
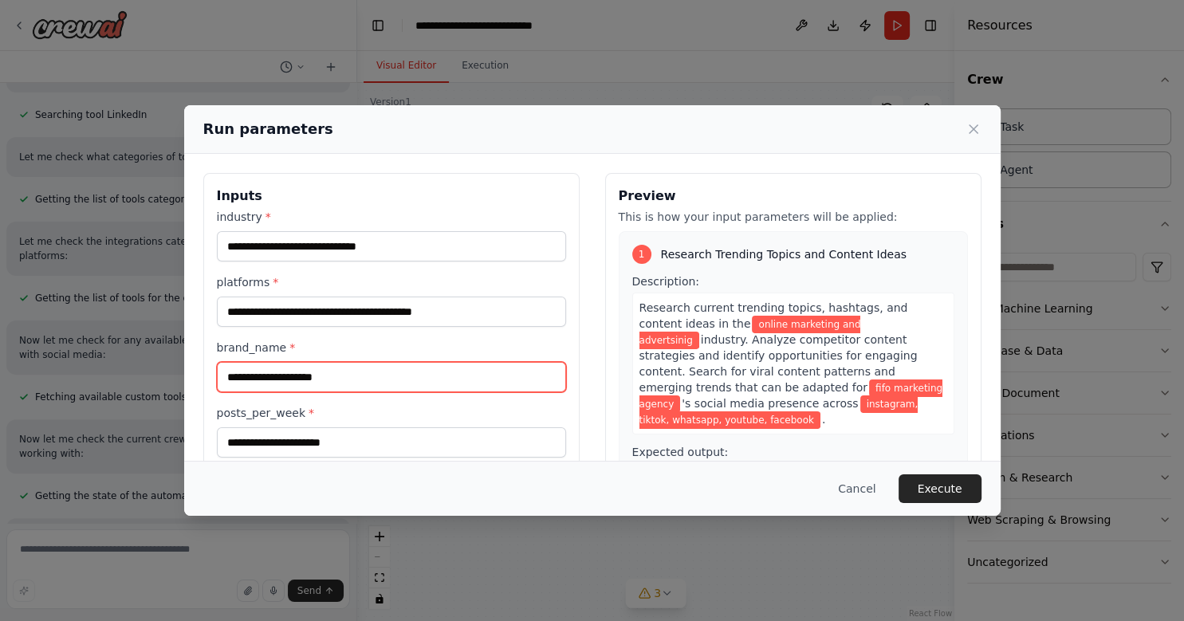
scroll to position [109, 0]
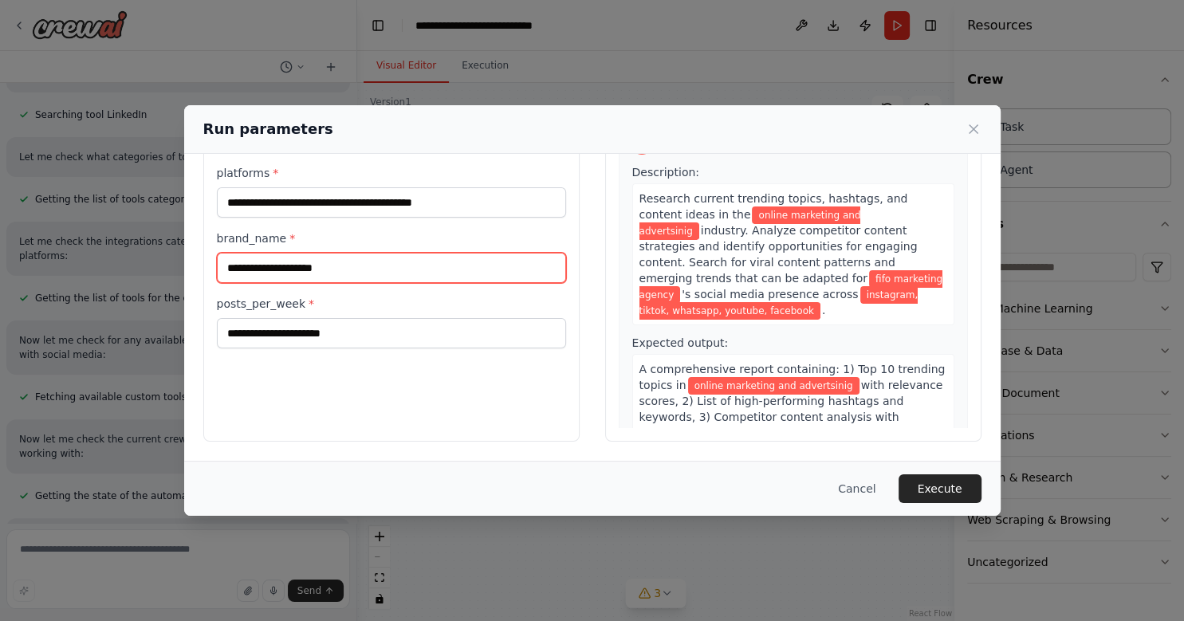
type input "**********"
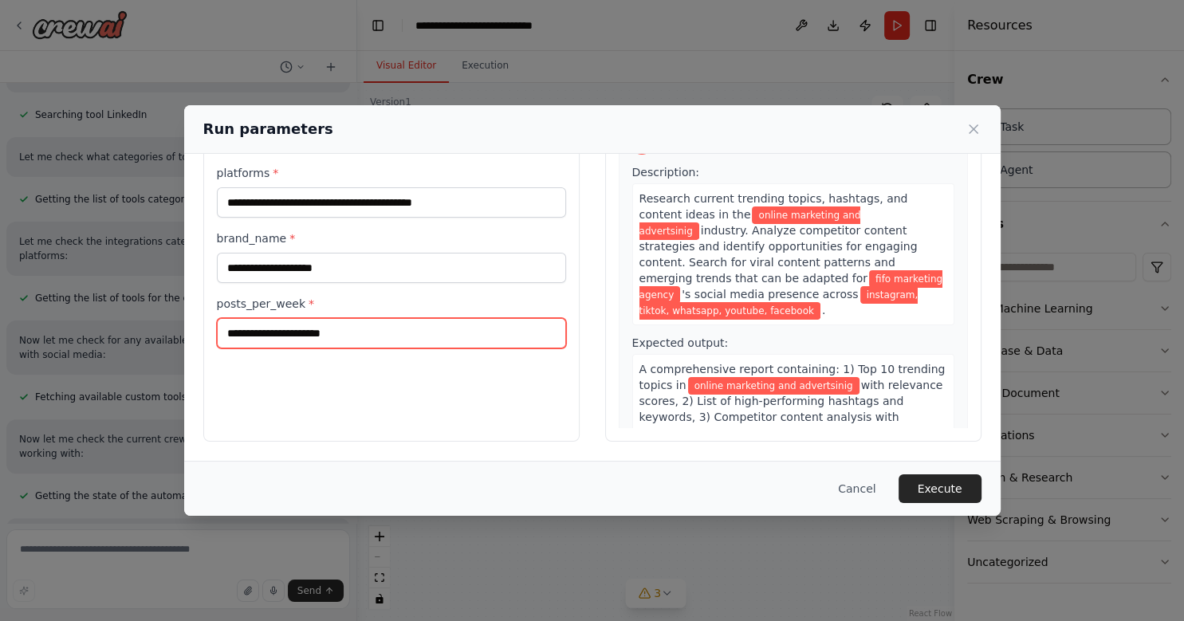
click at [317, 337] on input "posts_per_week *" at bounding box center [391, 333] width 349 height 30
type input "**********"
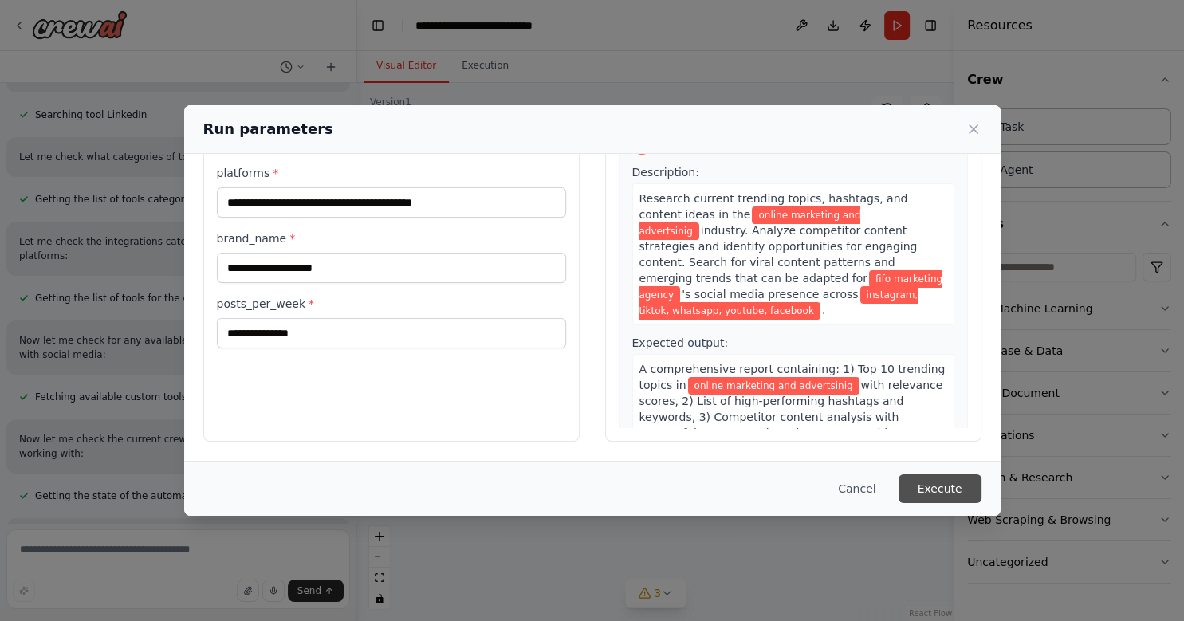
click at [948, 491] on button "Execute" at bounding box center [940, 489] width 83 height 29
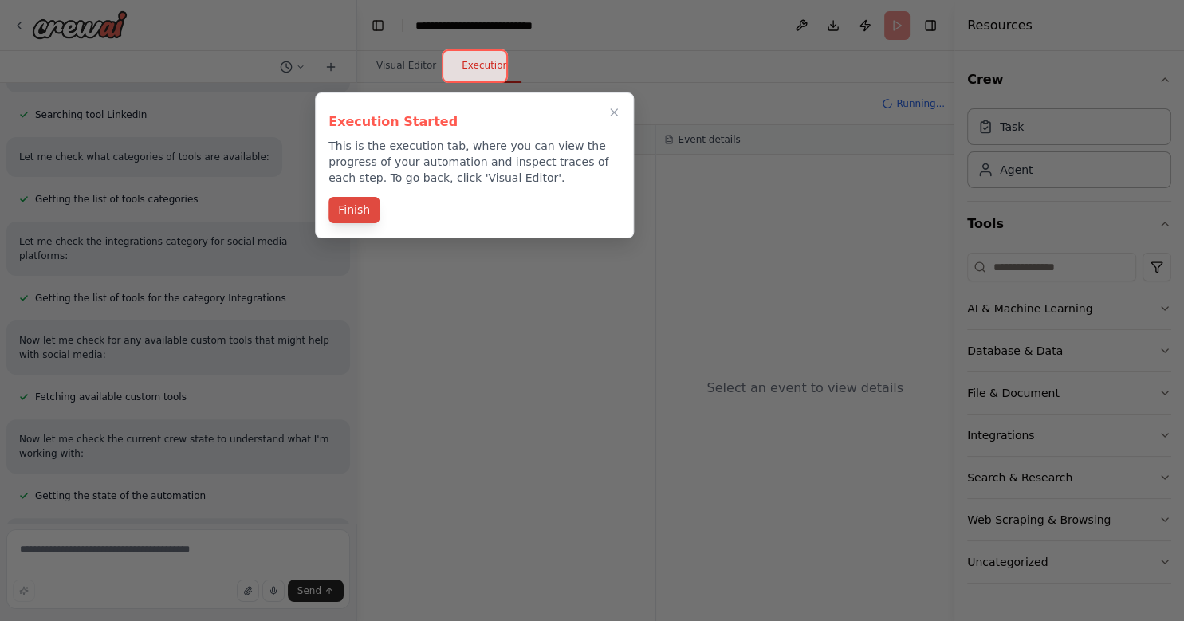
click at [362, 209] on button "Finish" at bounding box center [354, 210] width 51 height 26
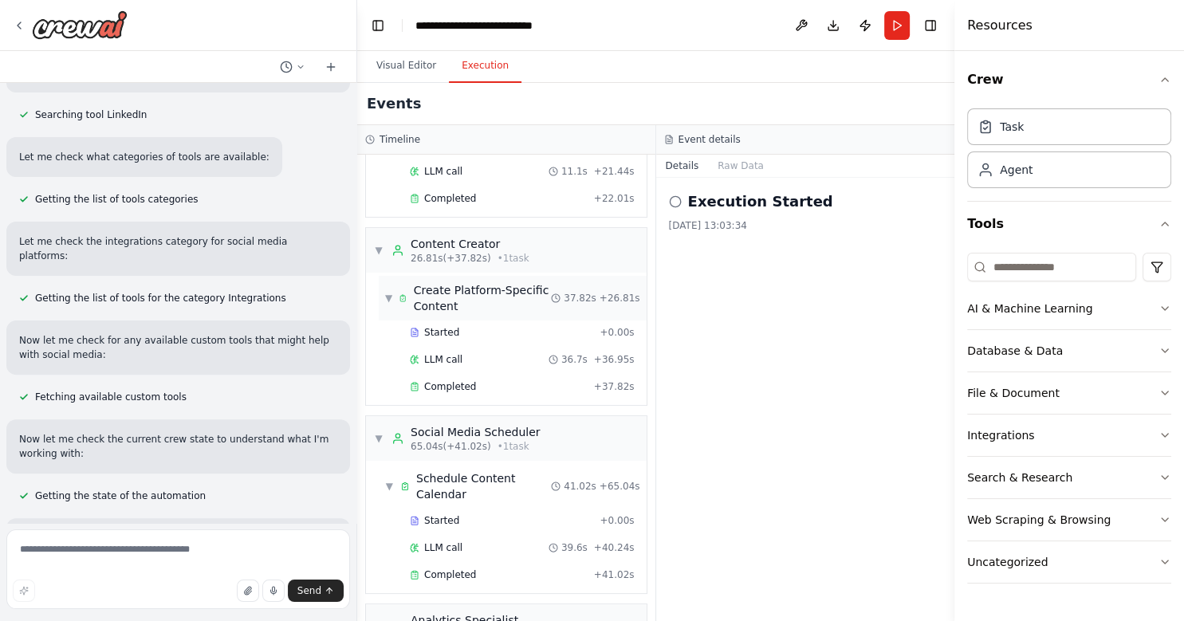
scroll to position [495, 0]
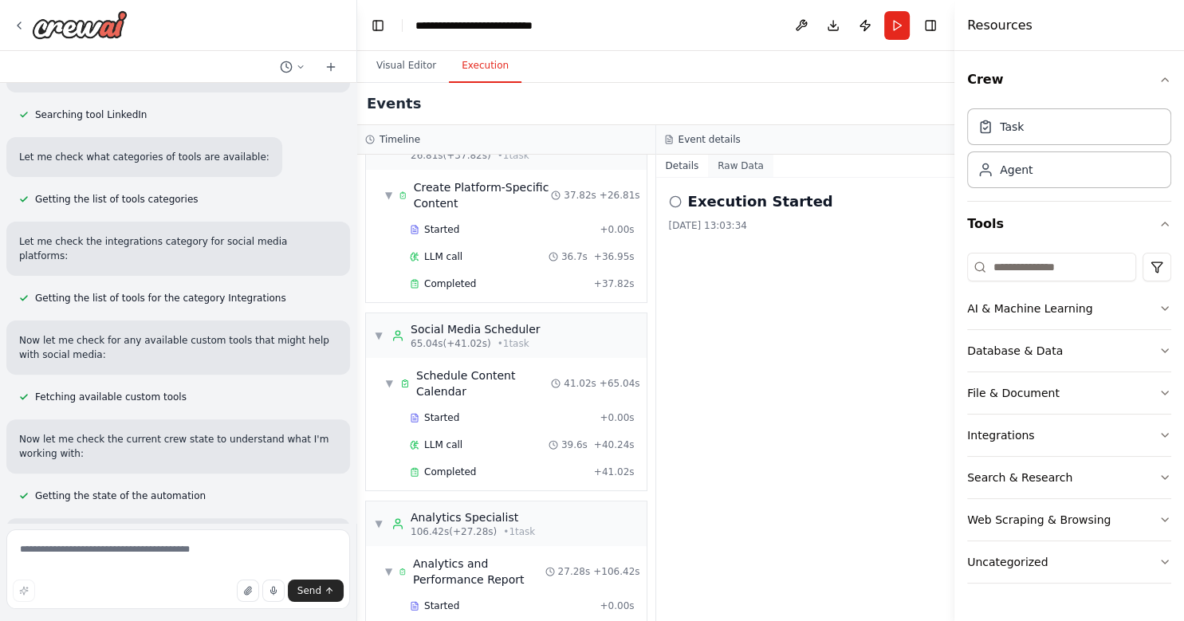
click at [719, 170] on button "Raw Data" at bounding box center [740, 166] width 65 height 22
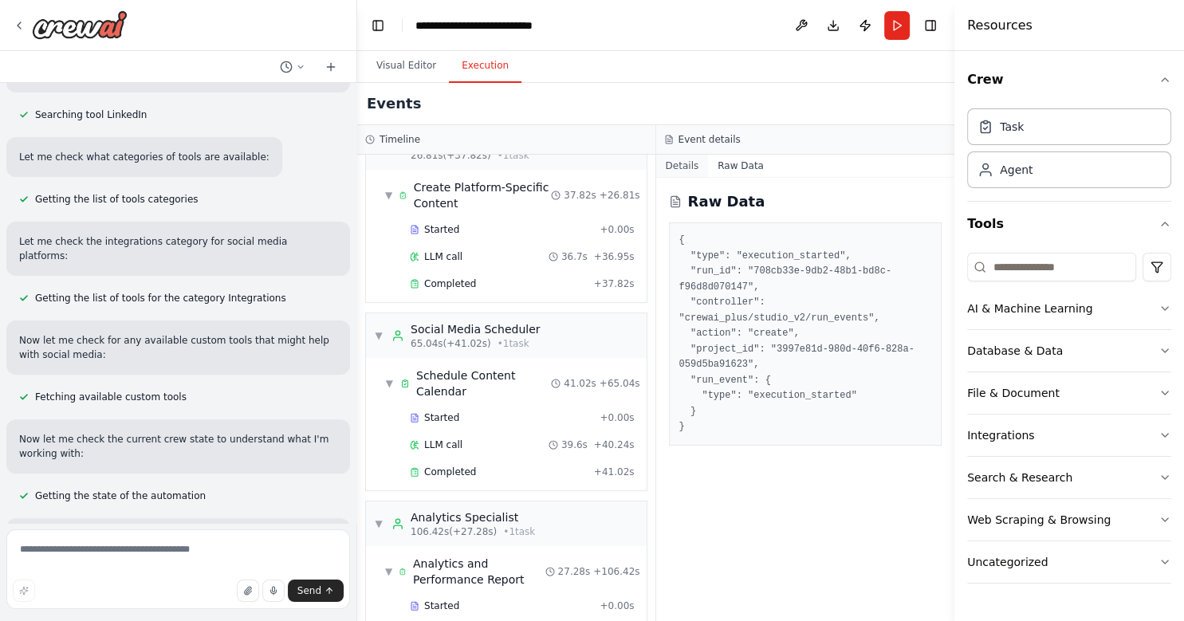
click at [683, 167] on button "Details" at bounding box center [682, 166] width 53 height 22
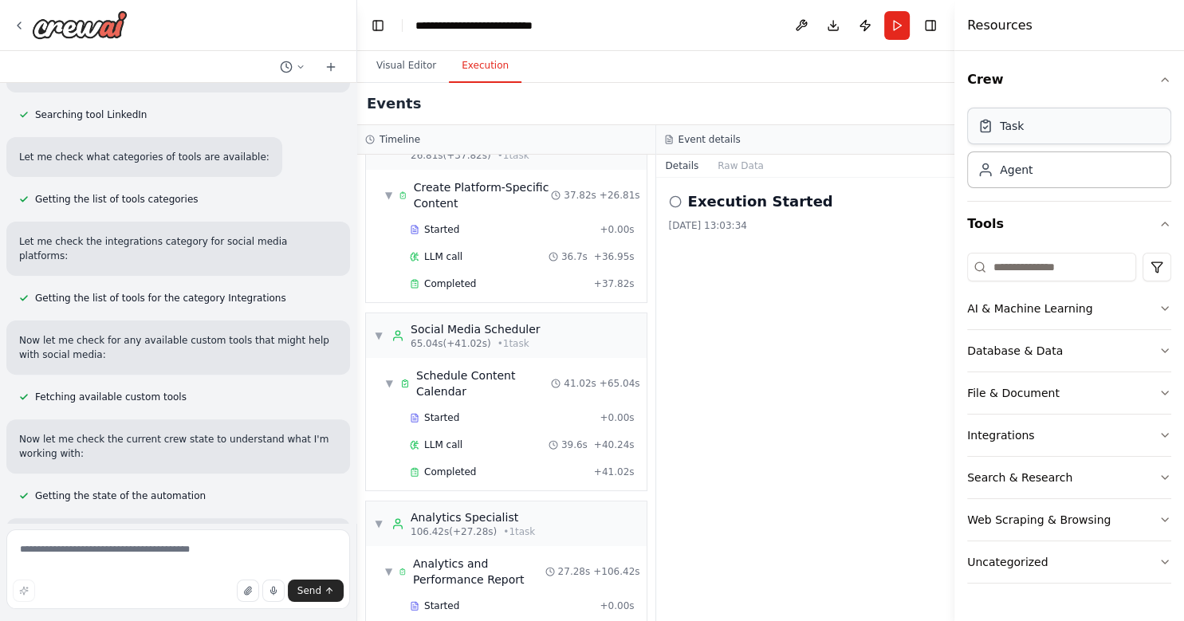
click at [1046, 138] on div "Task" at bounding box center [1070, 126] width 204 height 37
click at [1035, 128] on div "Task" at bounding box center [1070, 126] width 204 height 37
click at [1027, 174] on div "Agent" at bounding box center [1016, 169] width 33 height 16
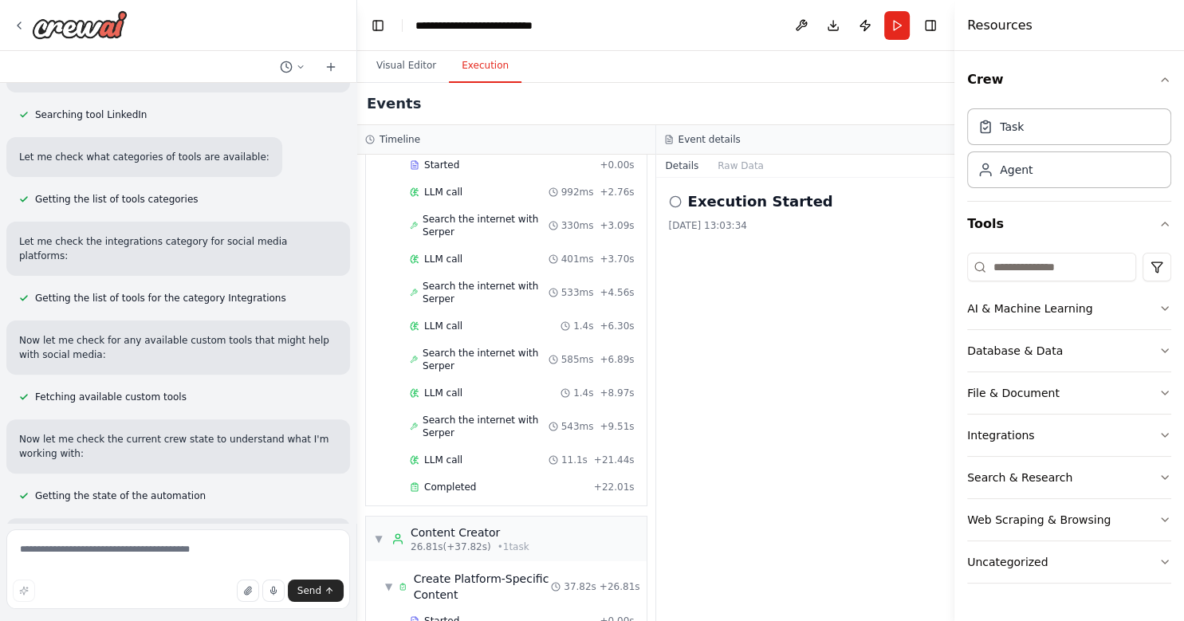
scroll to position [0, 0]
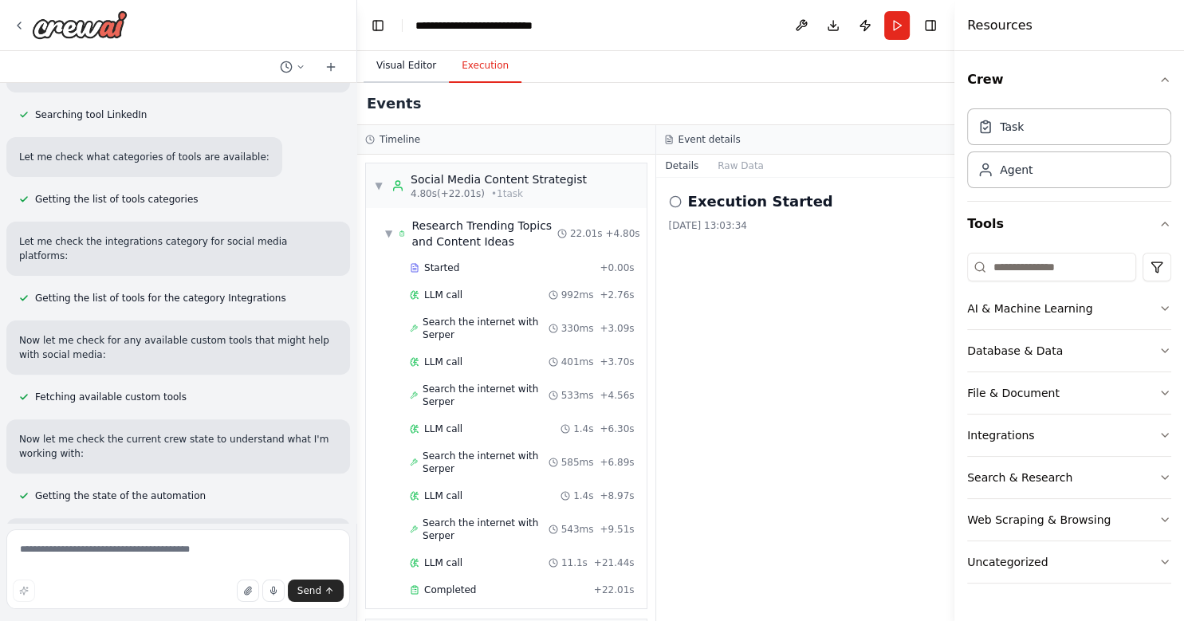
click at [410, 73] on button "Visual Editor" at bounding box center [406, 65] width 85 height 33
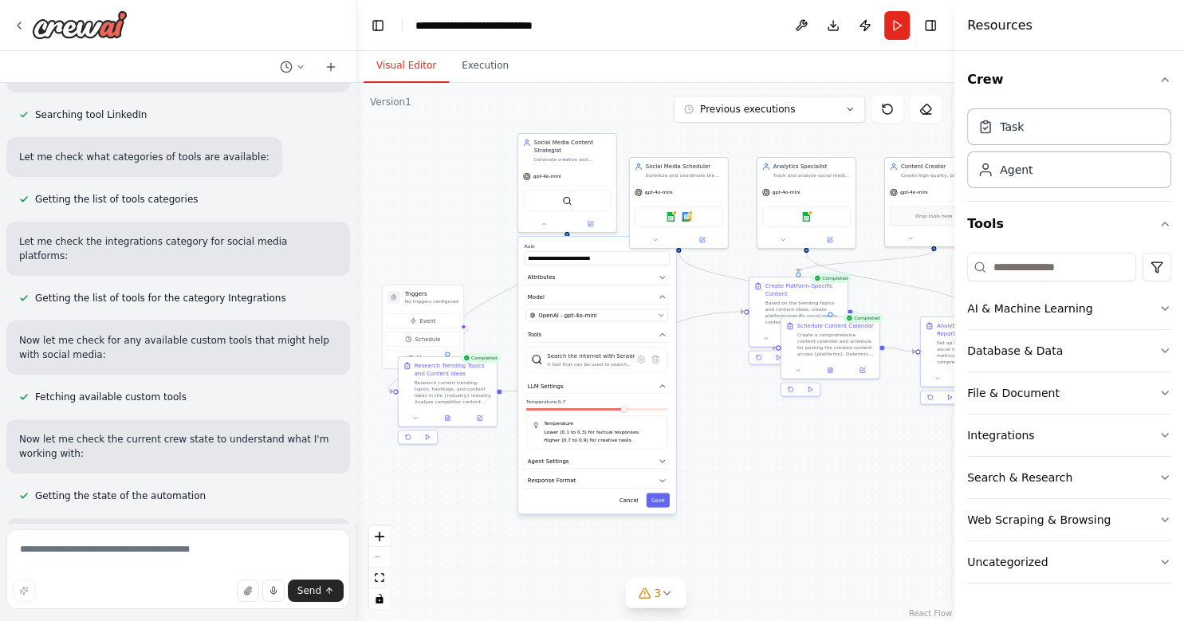
drag, startPoint x: 445, startPoint y: 116, endPoint x: 480, endPoint y: 138, distance: 41.6
click at [480, 138] on div ".deletable-edge-delete-btn { width: 20px; height: 20px; border: 0px solid #ffff…" at bounding box center [655, 352] width 597 height 538
click at [678, 219] on div "Google sheets Google calendar" at bounding box center [679, 215] width 89 height 21
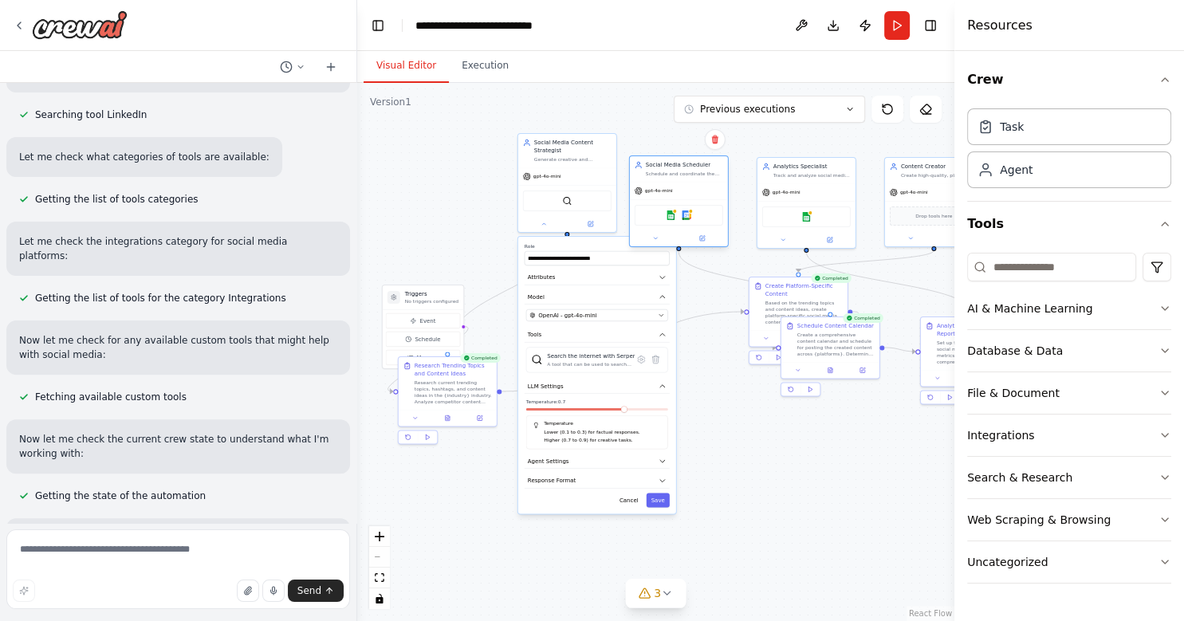
click at [678, 217] on div "Google sheets Google calendar" at bounding box center [679, 215] width 89 height 21
click at [703, 239] on icon at bounding box center [702, 238] width 5 height 5
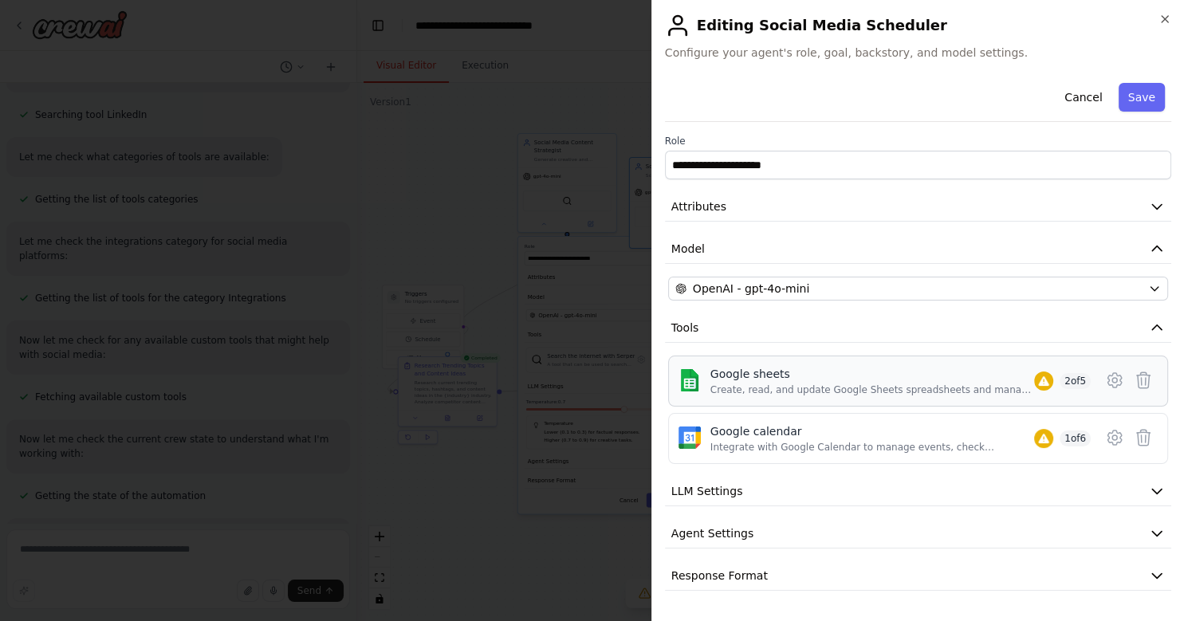
click at [825, 382] on div "Google sheets Create, read, and update Google Sheets spreadsheets and manage wo…" at bounding box center [873, 381] width 324 height 30
click at [833, 432] on div "Google calendar" at bounding box center [873, 432] width 324 height 16
click at [1144, 99] on button "Save" at bounding box center [1142, 97] width 46 height 29
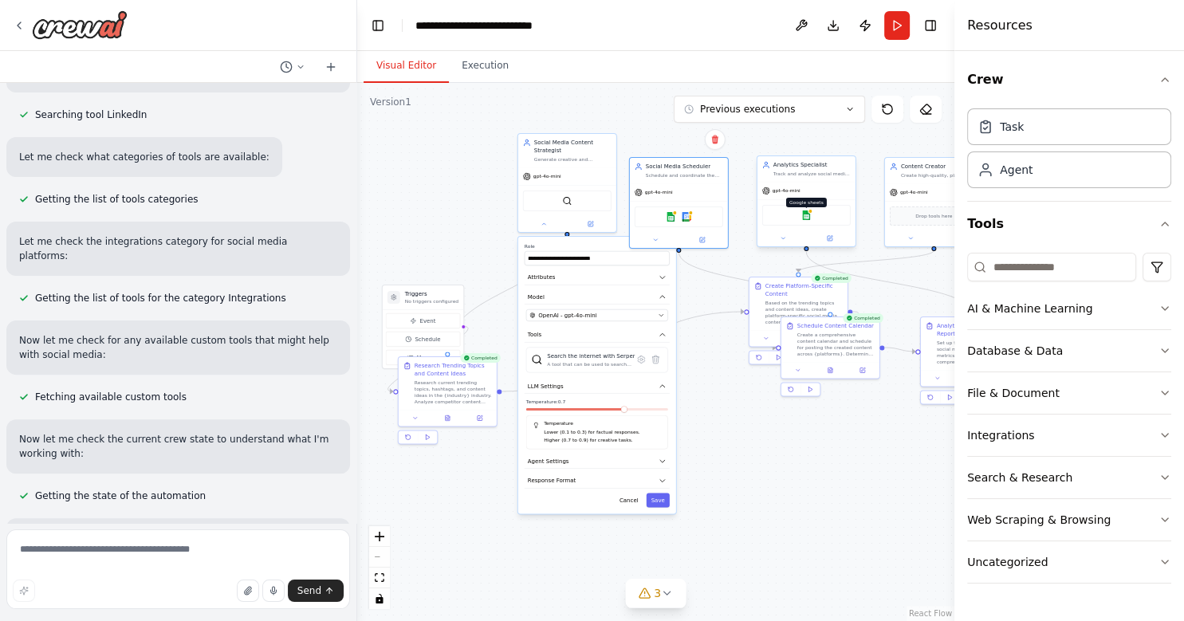
click at [809, 215] on img at bounding box center [807, 216] width 10 height 10
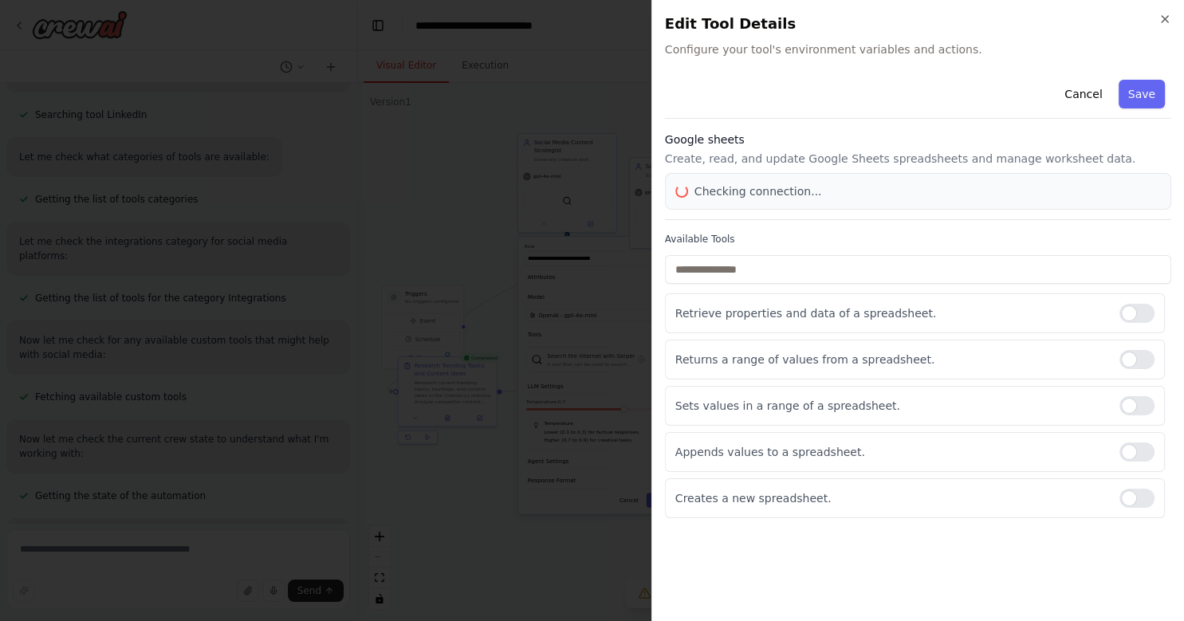
click at [809, 215] on div "Google sheets Create, read, and update Google Sheets spreadsheets and manage wo…" at bounding box center [918, 176] width 506 height 89
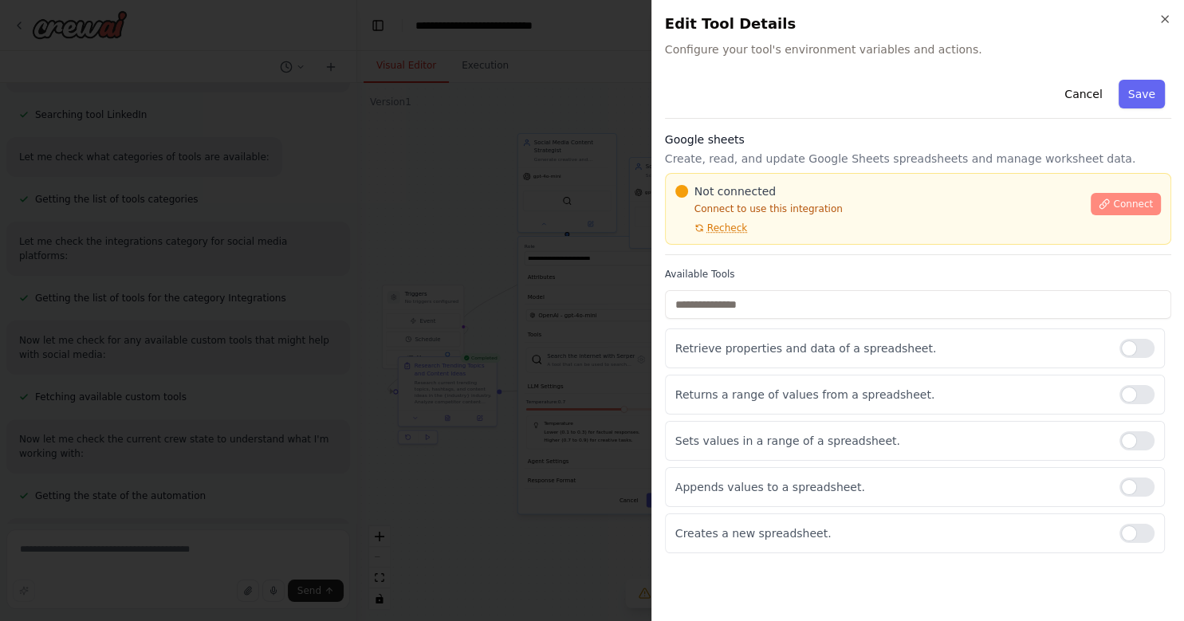
click at [1109, 206] on icon at bounding box center [1104, 204] width 11 height 11
click at [1124, 203] on span "Connect" at bounding box center [1133, 204] width 40 height 13
click at [1122, 209] on span "Connect" at bounding box center [1133, 204] width 40 height 13
click at [1130, 203] on span "Connect" at bounding box center [1133, 204] width 40 height 13
click at [1147, 349] on div at bounding box center [1137, 348] width 35 height 19
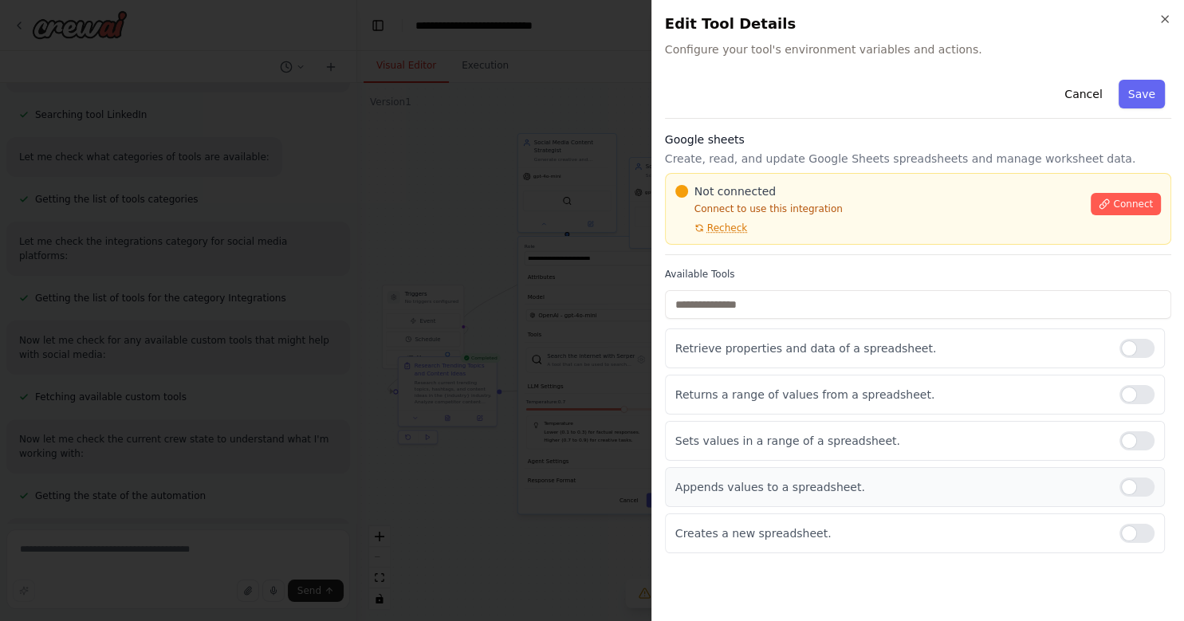
click at [1137, 487] on div at bounding box center [1137, 487] width 35 height 19
click at [1139, 536] on div at bounding box center [1137, 533] width 35 height 19
click at [732, 228] on span "Recheck" at bounding box center [727, 228] width 40 height 13
click at [1142, 487] on div at bounding box center [1137, 487] width 35 height 19
click at [1140, 531] on div at bounding box center [1137, 533] width 35 height 19
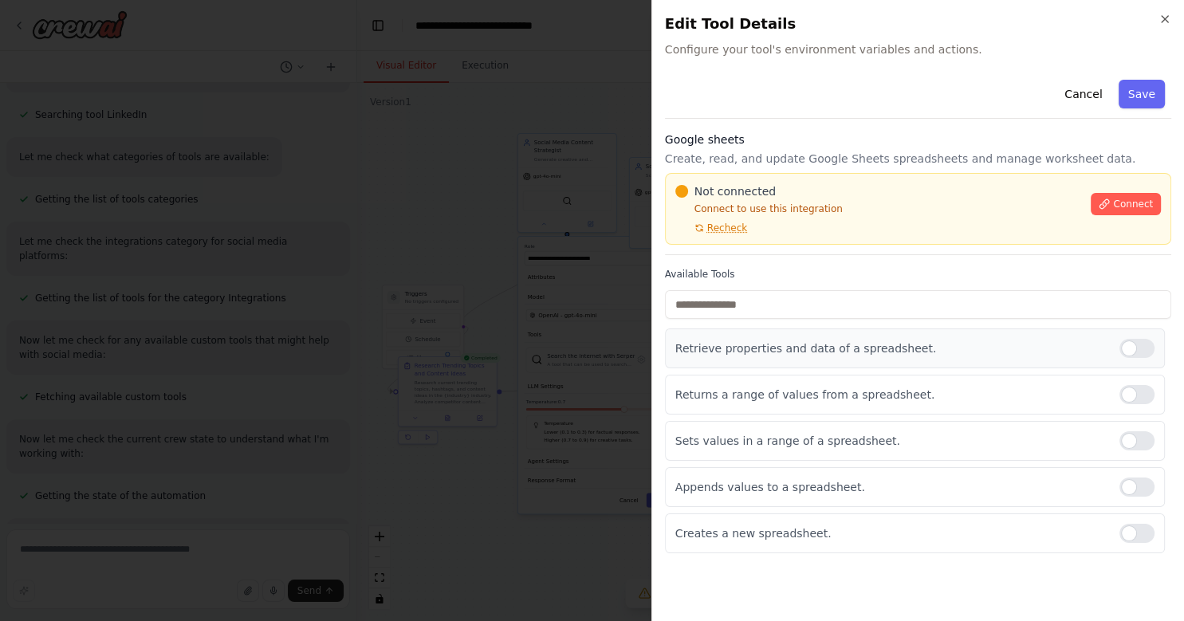
click at [1137, 354] on div at bounding box center [1137, 348] width 35 height 19
click at [1157, 83] on button "Save" at bounding box center [1142, 94] width 46 height 29
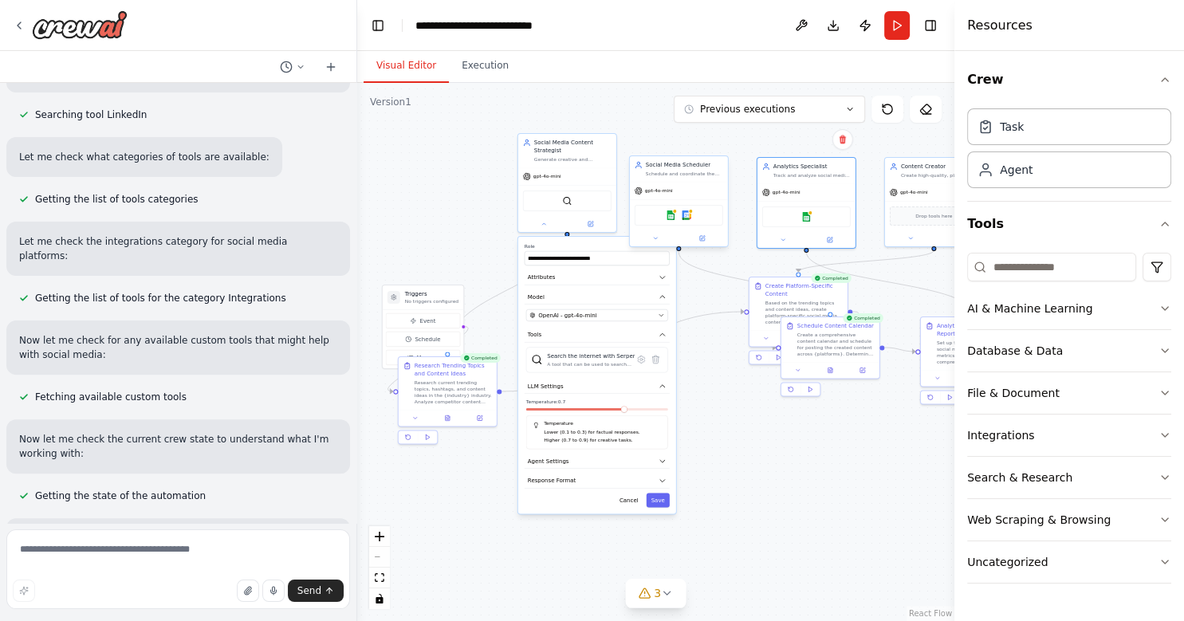
click at [675, 222] on div "Google sheets Google calendar" at bounding box center [679, 215] width 89 height 21
click at [682, 222] on div "Google sheets Google calendar" at bounding box center [679, 215] width 89 height 21
click at [683, 222] on div "Google sheets Google calendar" at bounding box center [679, 215] width 89 height 21
click at [691, 215] on img at bounding box center [687, 216] width 10 height 10
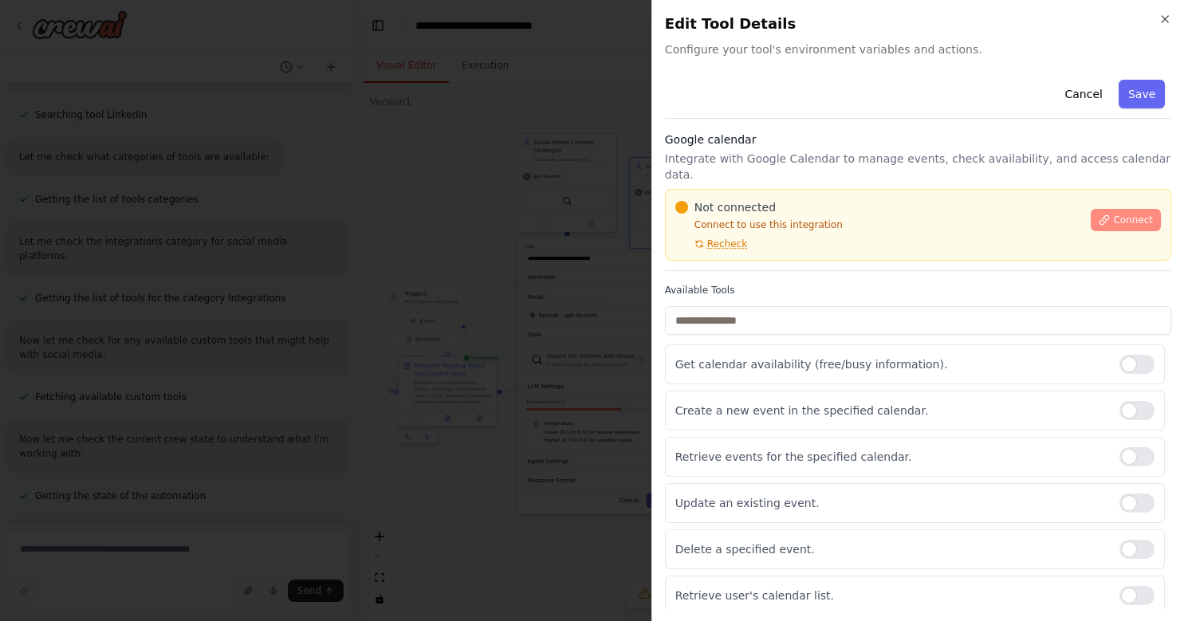
click at [1142, 214] on span "Connect" at bounding box center [1133, 220] width 40 height 13
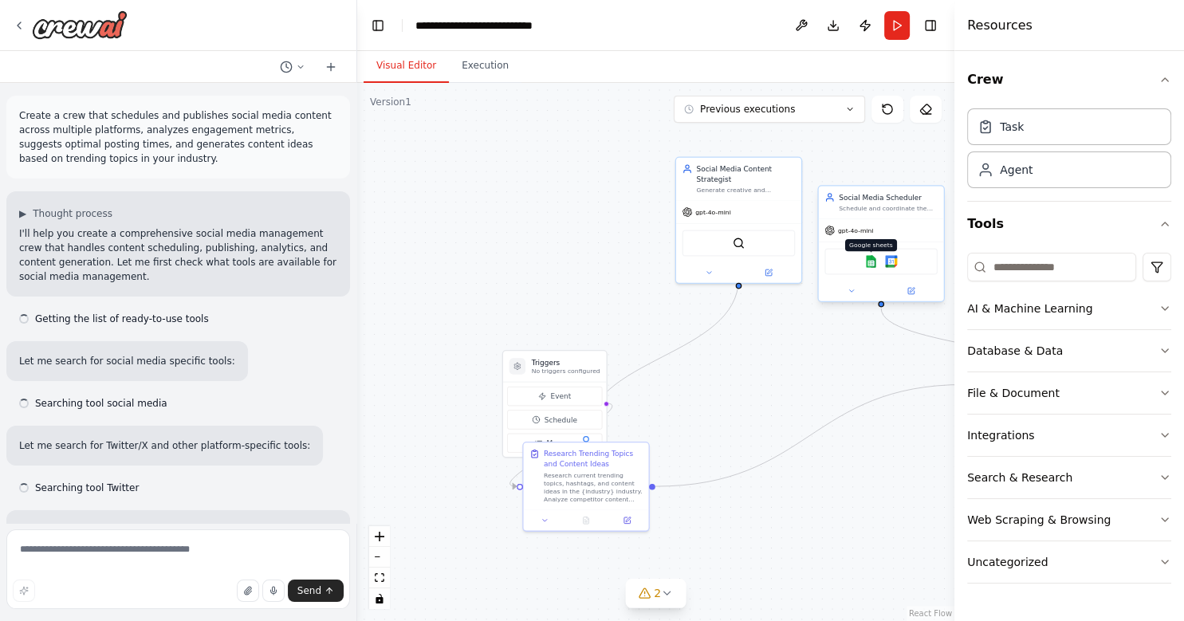
click at [872, 263] on img at bounding box center [871, 261] width 12 height 12
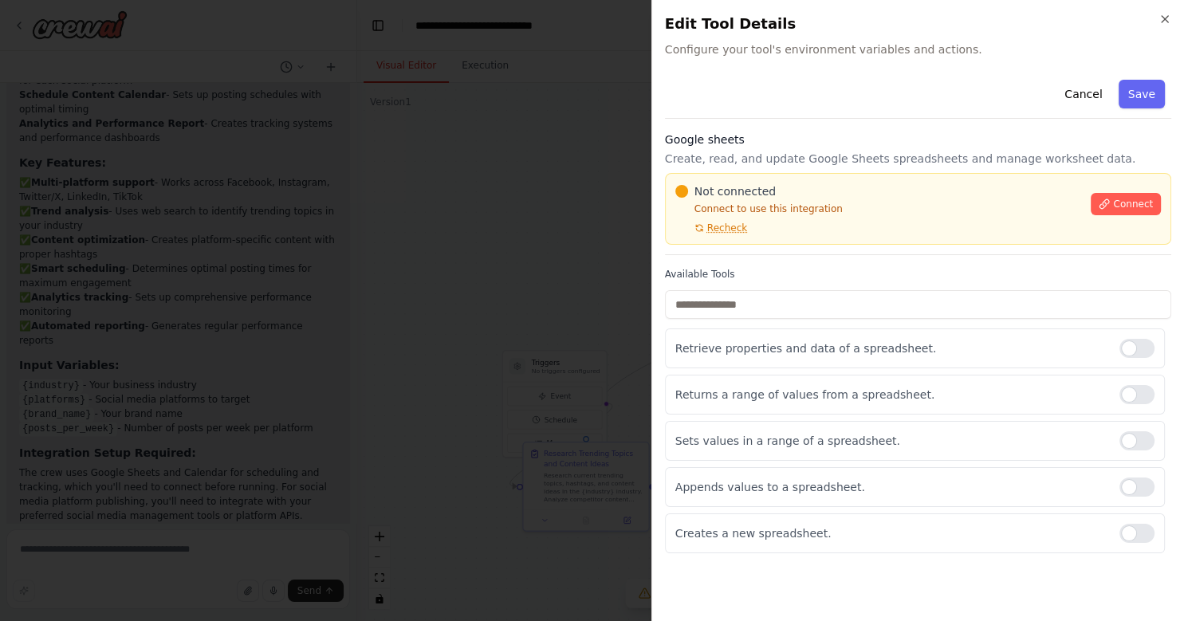
scroll to position [2193, 0]
click at [1109, 199] on icon at bounding box center [1105, 203] width 9 height 9
click at [601, 187] on body "Create a crew that schedules and publishes social media content across multiple…" at bounding box center [592, 310] width 1184 height 621
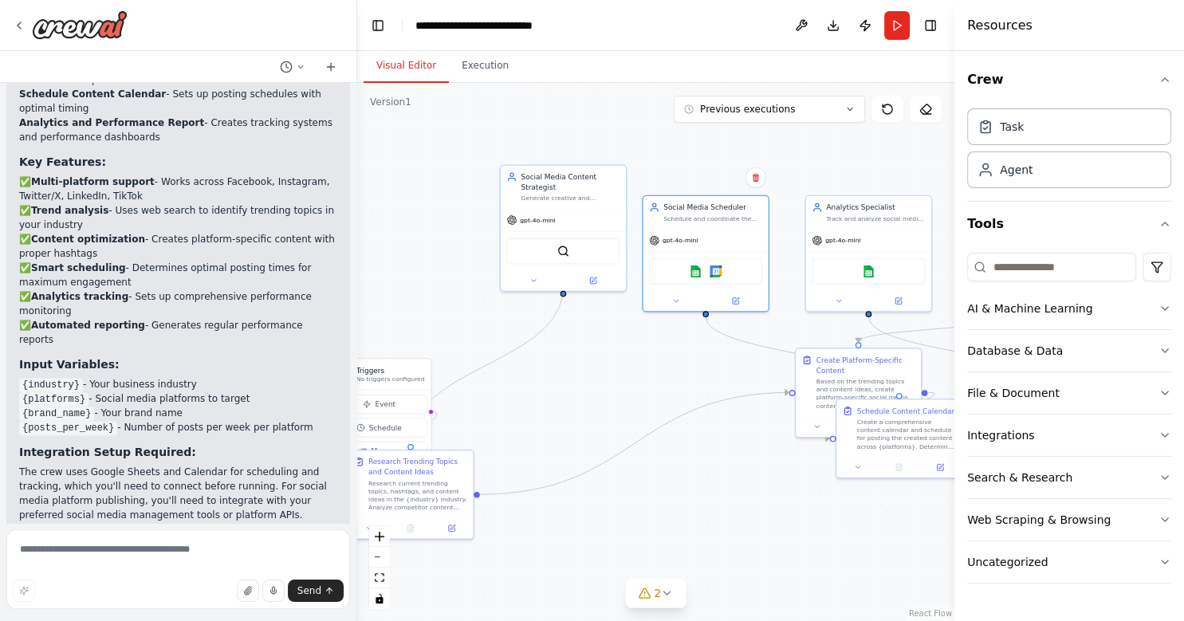
drag, startPoint x: 617, startPoint y: 222, endPoint x: 461, endPoint y: 222, distance: 156.3
click at [461, 222] on div ".deletable-edge-delete-btn { width: 20px; height: 20px; border: 0px solid #ffff…" at bounding box center [655, 352] width 597 height 538
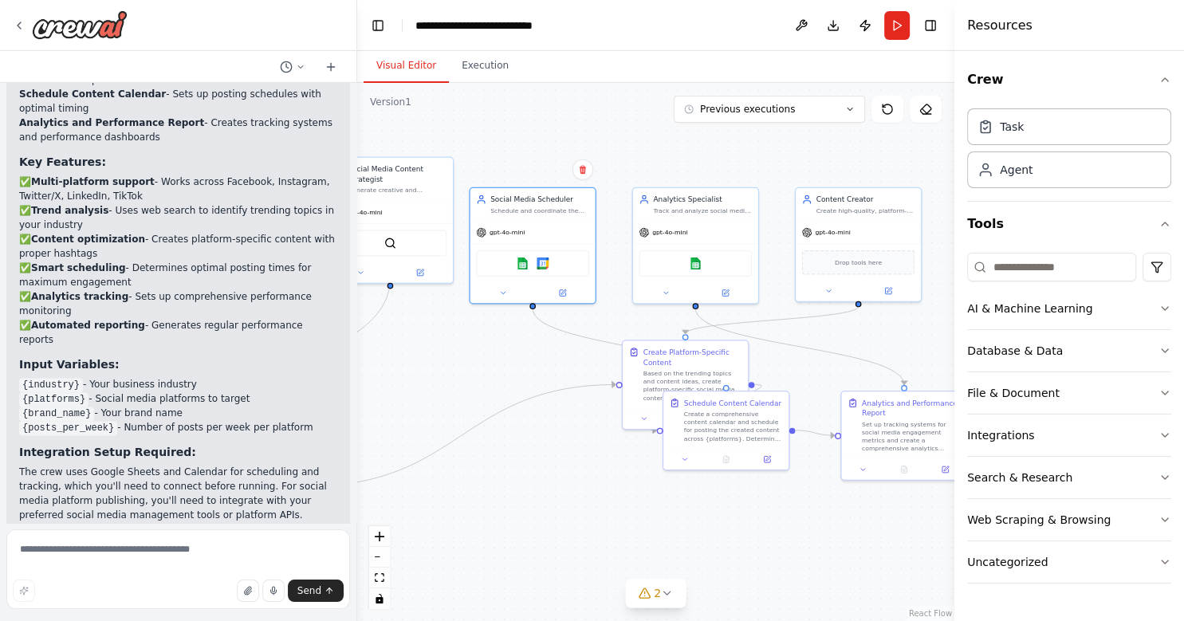
drag, startPoint x: 814, startPoint y: 147, endPoint x: 644, endPoint y: 142, distance: 169.2
click at [644, 142] on div ".deletable-edge-delete-btn { width: 20px; height: 20px; border: 0px solid #ffff…" at bounding box center [655, 352] width 597 height 538
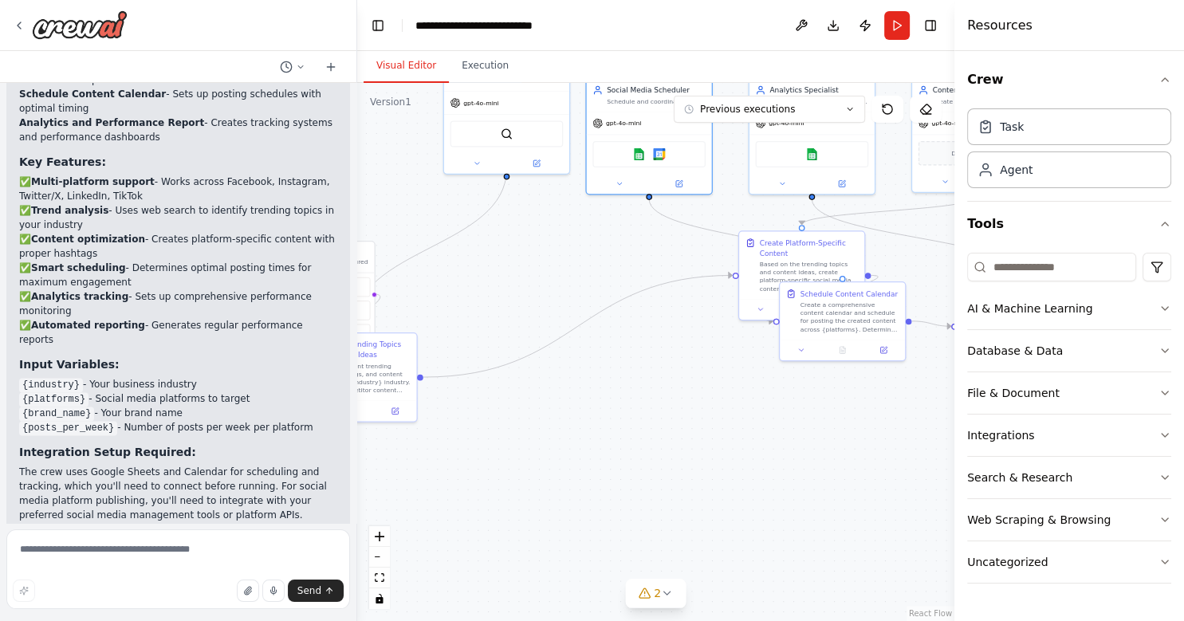
drag, startPoint x: 807, startPoint y: 389, endPoint x: 920, endPoint y: 279, distance: 157.9
click at [927, 279] on div ".deletable-edge-delete-btn { width: 20px; height: 20px; border: 0px solid #ffff…" at bounding box center [655, 352] width 597 height 538
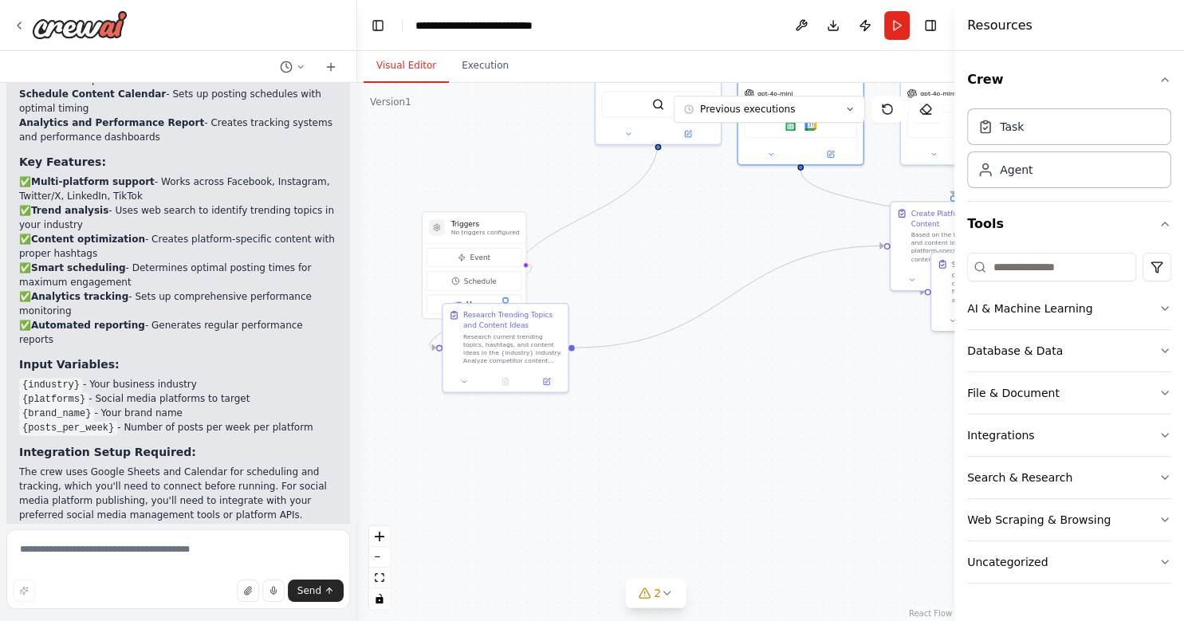
drag, startPoint x: 582, startPoint y: 439, endPoint x: 734, endPoint y: 410, distance: 154.2
click at [734, 410] on div ".deletable-edge-delete-btn { width: 20px; height: 20px; border: 0px solid #ffff…" at bounding box center [655, 352] width 597 height 538
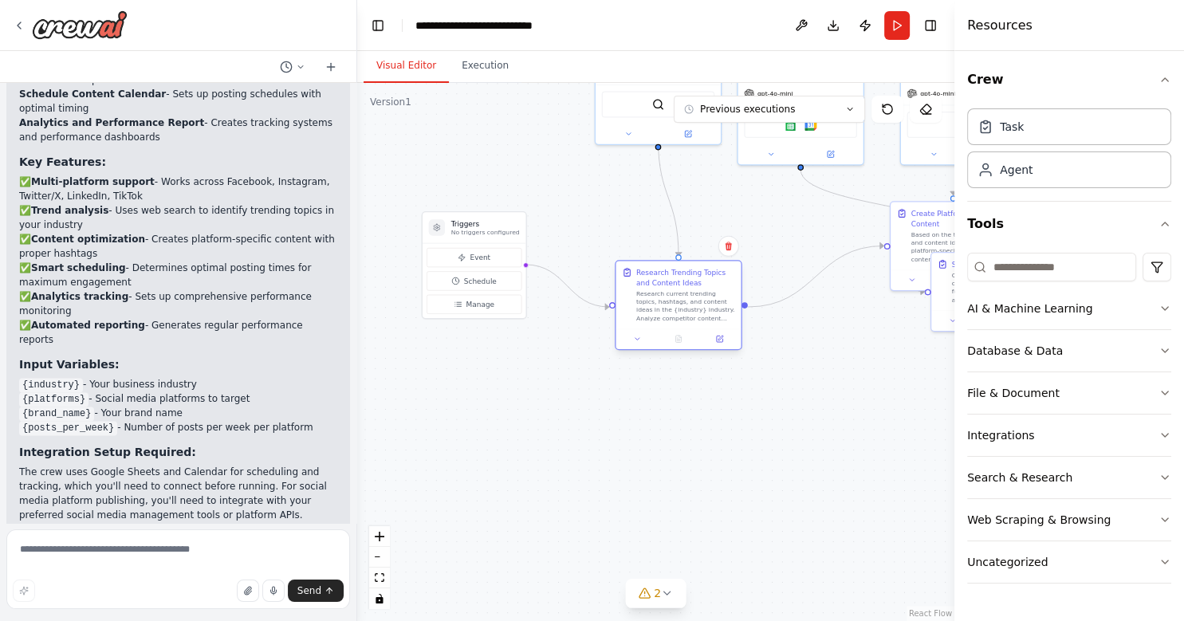
drag, startPoint x: 490, startPoint y: 341, endPoint x: 659, endPoint y: 304, distance: 173.2
click at [659, 304] on div "Research current trending topics, hashtags, and content ideas in the {industry}…" at bounding box center [685, 306] width 99 height 33
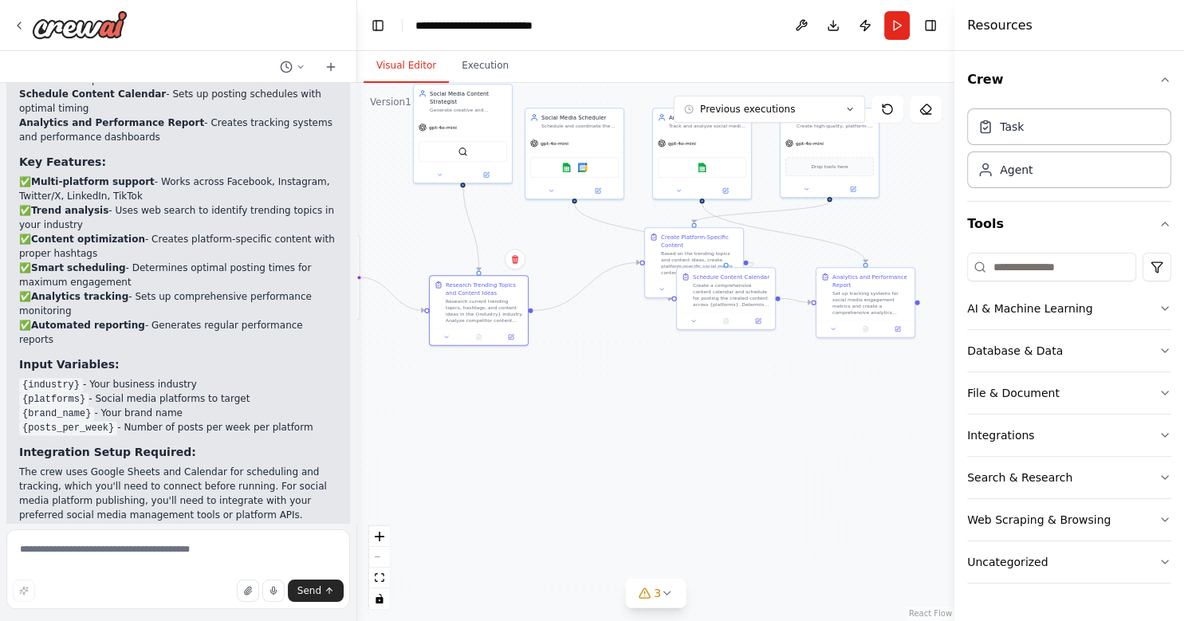
drag, startPoint x: 753, startPoint y: 408, endPoint x: 577, endPoint y: 390, distance: 177.1
click at [577, 390] on div ".deletable-edge-delete-btn { width: 20px; height: 20px; border: 0px solid #ffff…" at bounding box center [655, 352] width 597 height 538
click at [688, 243] on div "Create Platform-Specific Content" at bounding box center [700, 235] width 77 height 16
click at [688, 242] on div "Create Platform-Specific Content" at bounding box center [700, 235] width 77 height 16
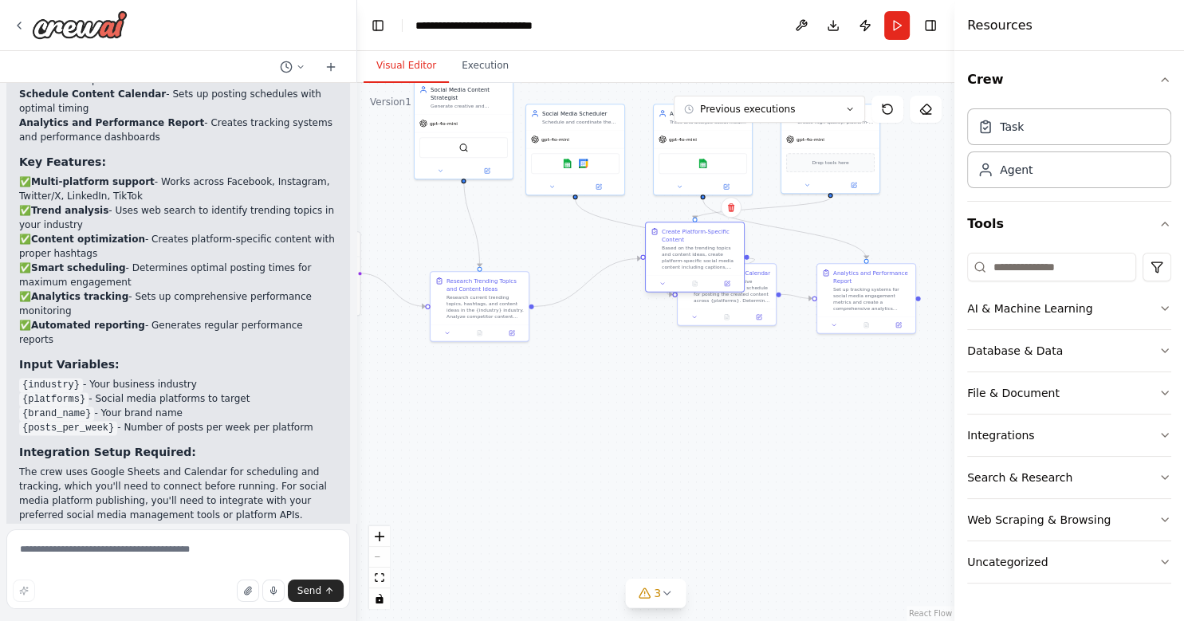
click at [681, 241] on div "Create Platform-Specific Content" at bounding box center [700, 235] width 77 height 16
click at [895, 28] on button "Run" at bounding box center [898, 25] width 26 height 29
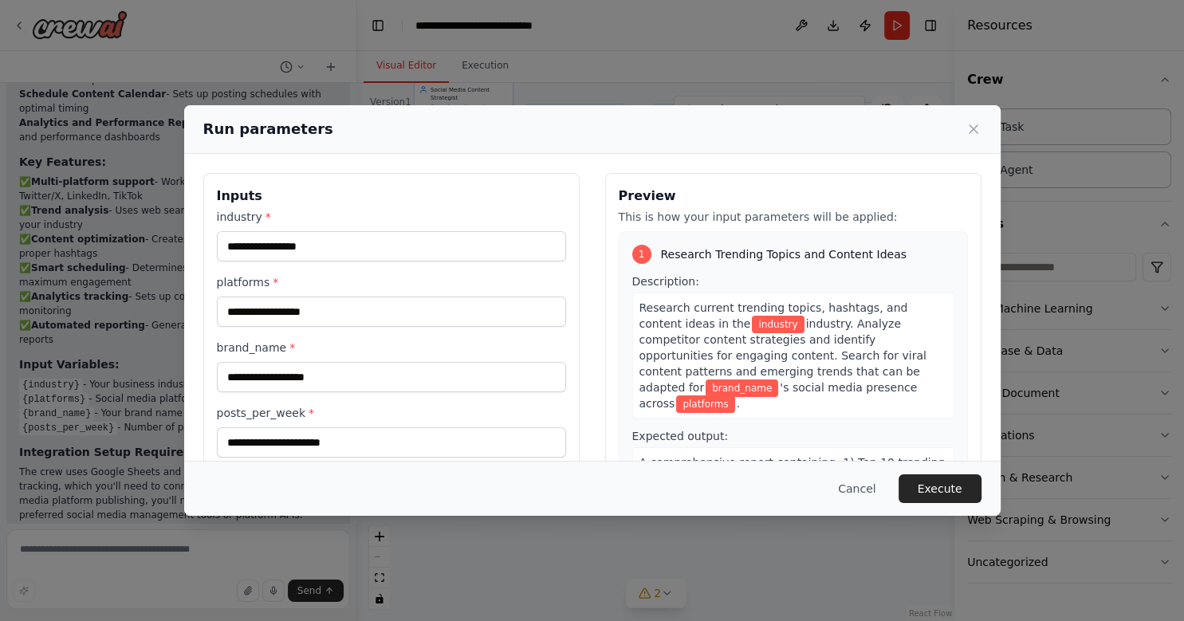
type input "**********"
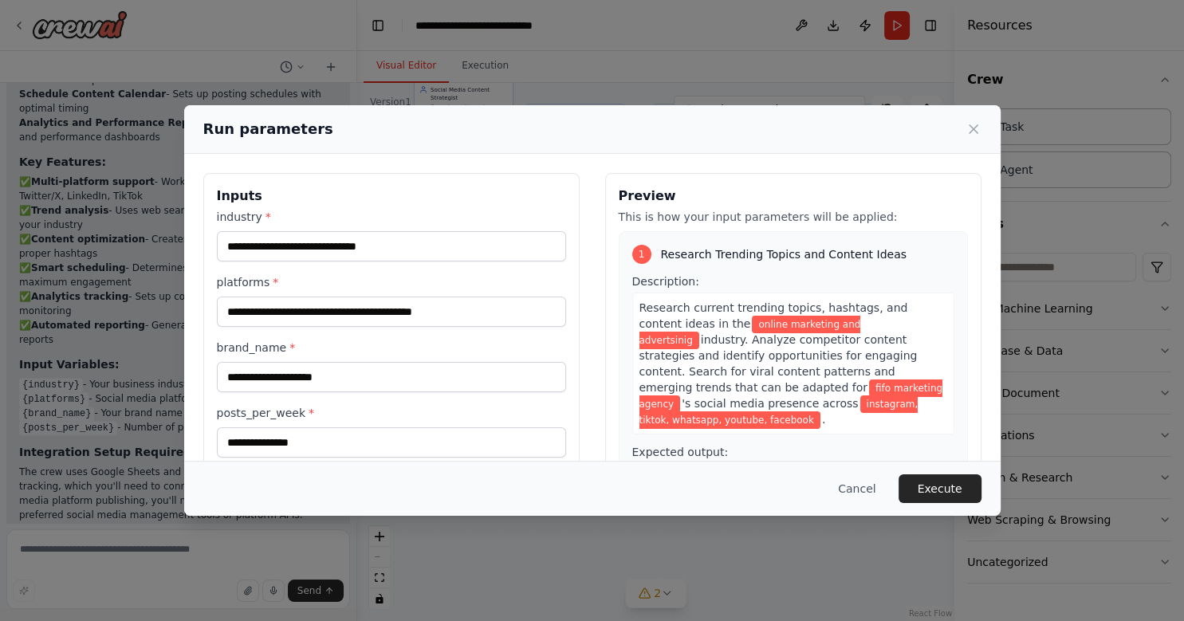
scroll to position [109, 0]
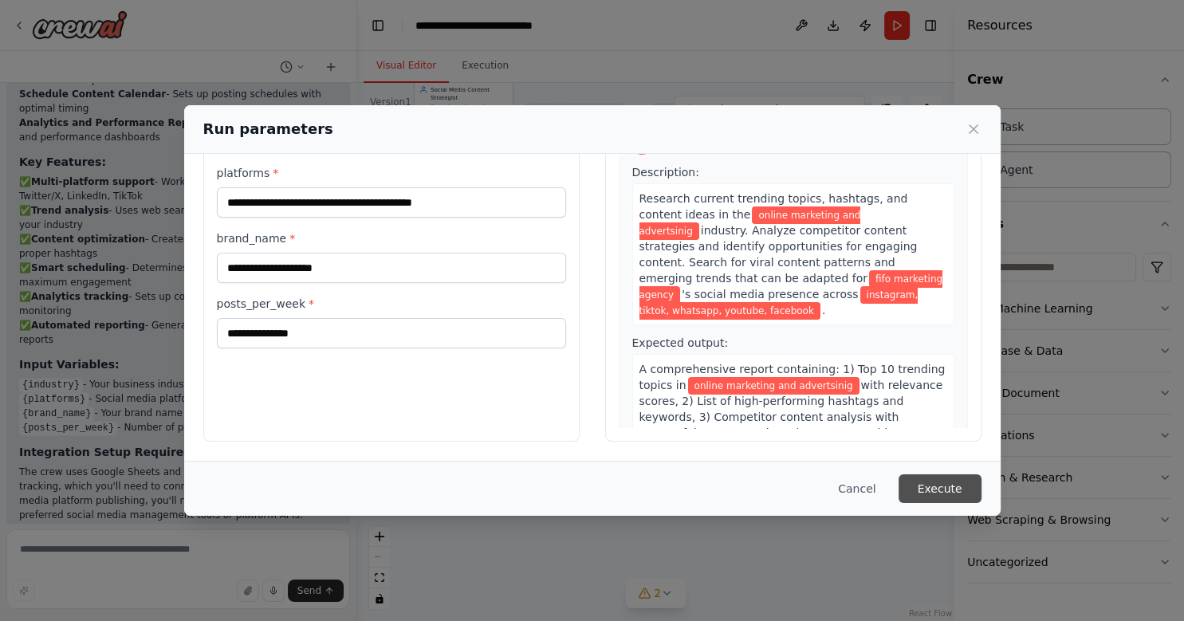
click at [956, 489] on button "Execute" at bounding box center [940, 489] width 83 height 29
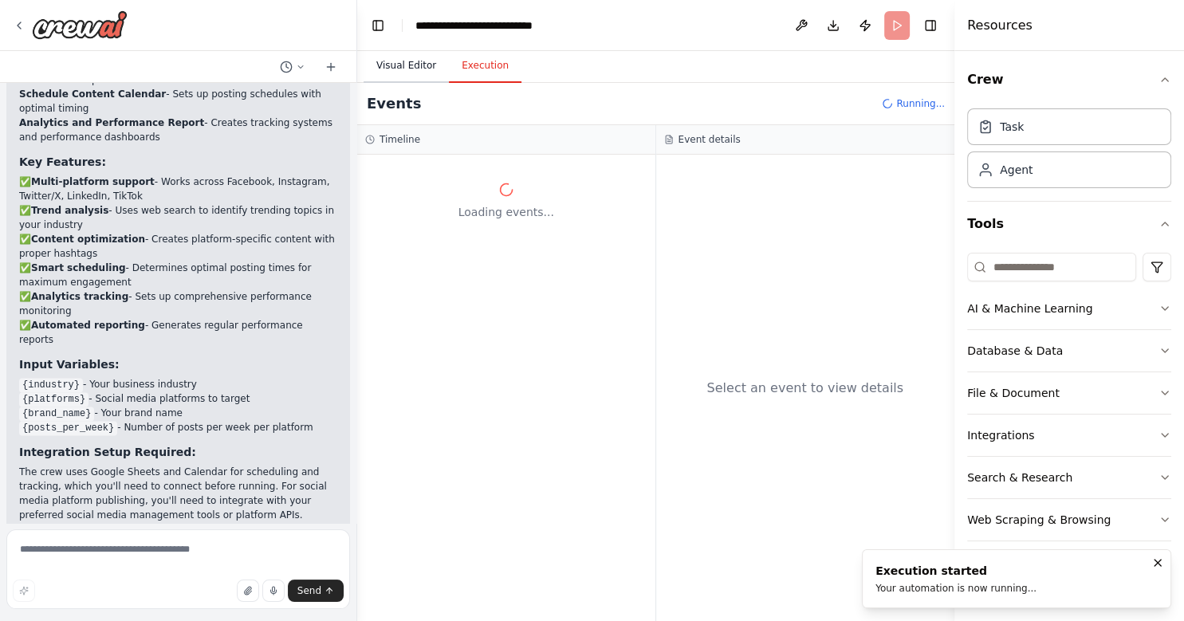
click at [408, 69] on button "Visual Editor" at bounding box center [406, 65] width 85 height 33
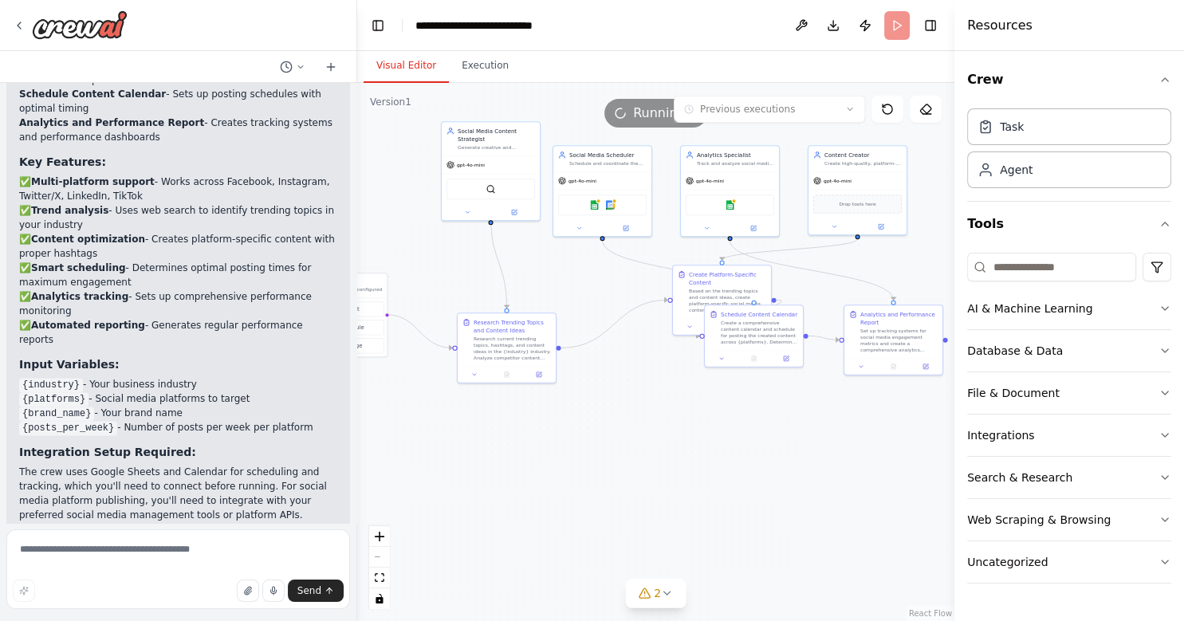
drag, startPoint x: 627, startPoint y: 426, endPoint x: 654, endPoint y: 467, distance: 49.6
click at [654, 467] on div ".deletable-edge-delete-btn { width: 20px; height: 20px; border: 0px solid #ffff…" at bounding box center [655, 352] width 597 height 538
click at [672, 598] on icon at bounding box center [667, 593] width 13 height 13
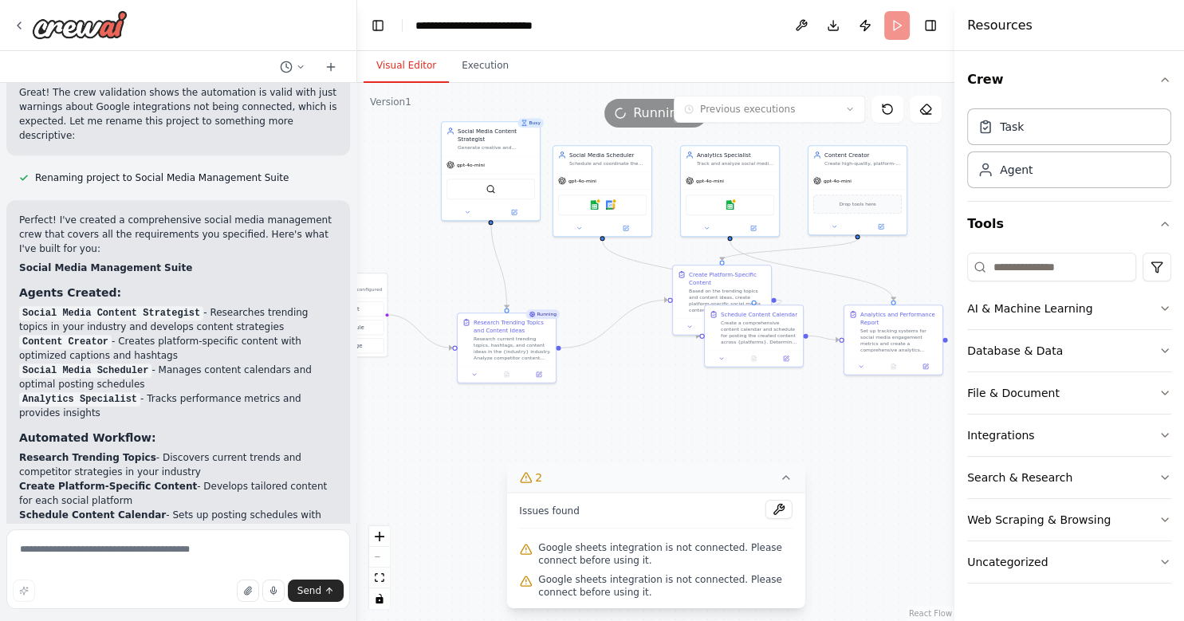
scroll to position [1779, 0]
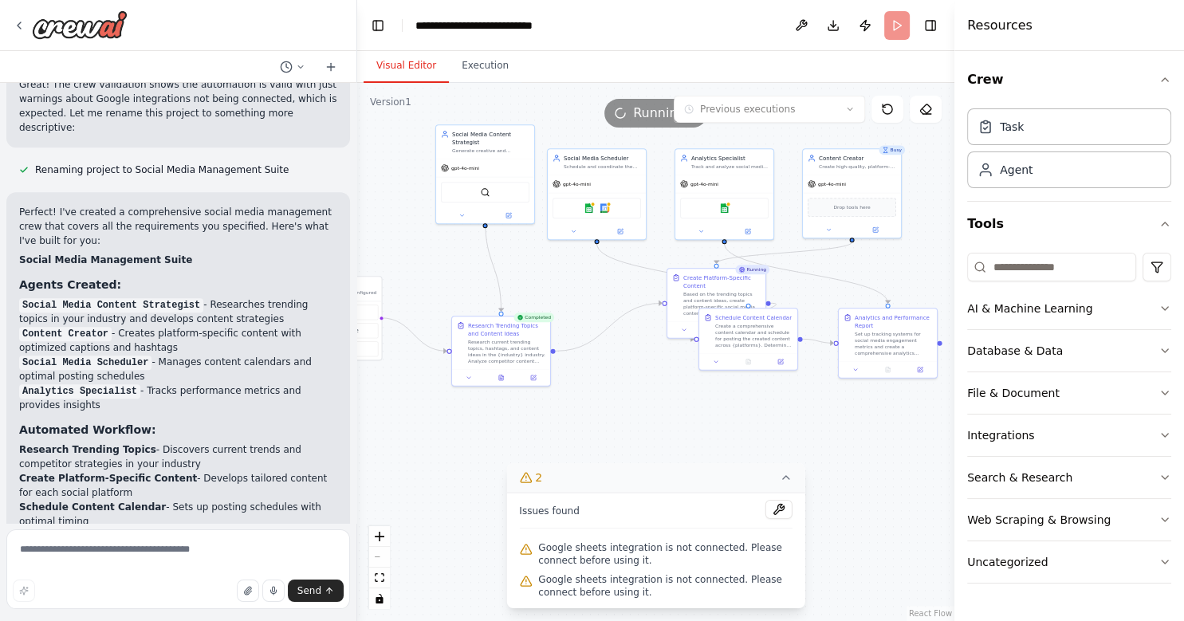
drag, startPoint x: 431, startPoint y: 288, endPoint x: 364, endPoint y: 293, distance: 67.2
click at [364, 293] on div ".deletable-edge-delete-btn { width: 20px; height: 20px; border: 0px solid #ffff…" at bounding box center [655, 352] width 597 height 538
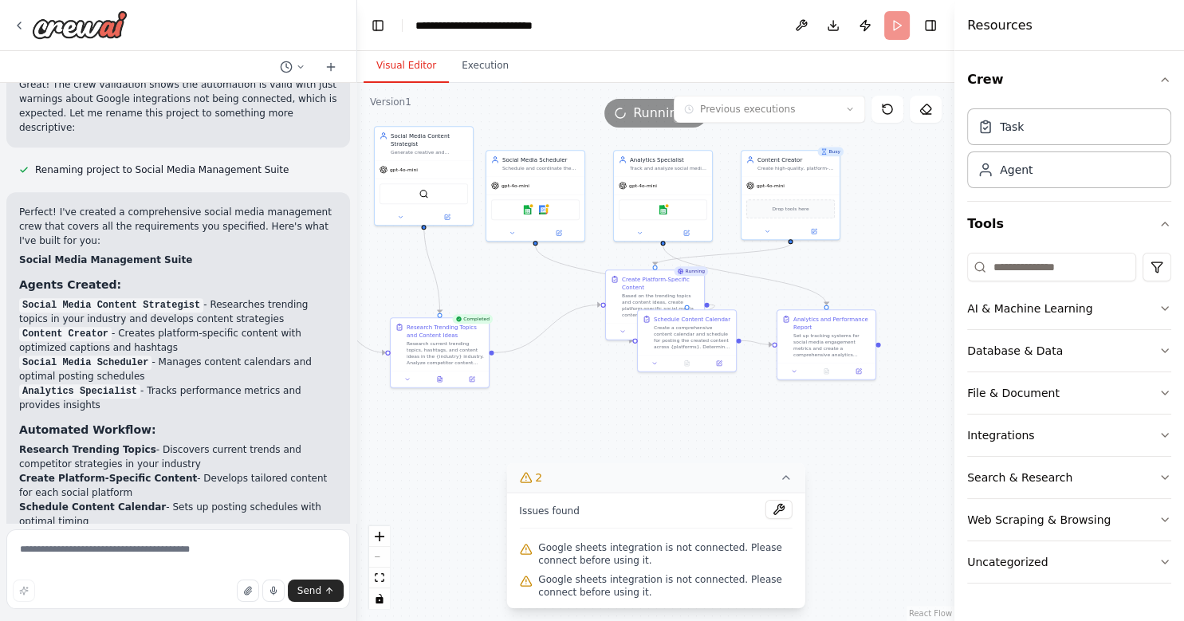
drag, startPoint x: 885, startPoint y: 274, endPoint x: 802, endPoint y: 269, distance: 83.1
click at [804, 270] on div ".deletable-edge-delete-btn { width: 20px; height: 20px; border: 0px solid #ffff…" at bounding box center [655, 352] width 597 height 538
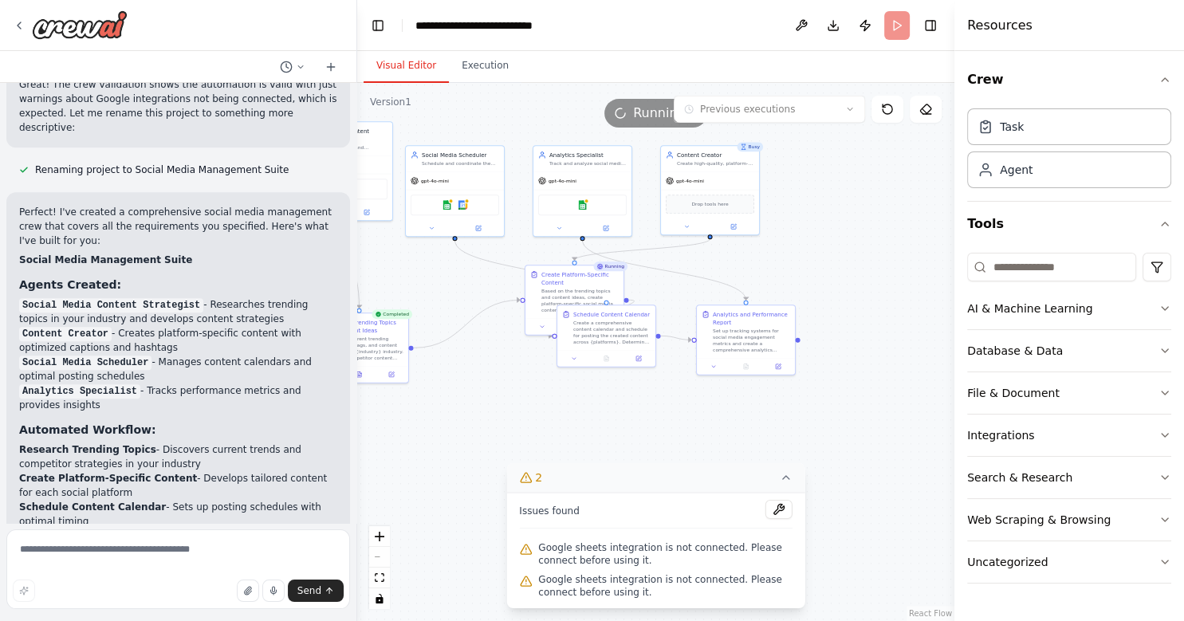
click at [790, 483] on icon at bounding box center [786, 477] width 13 height 13
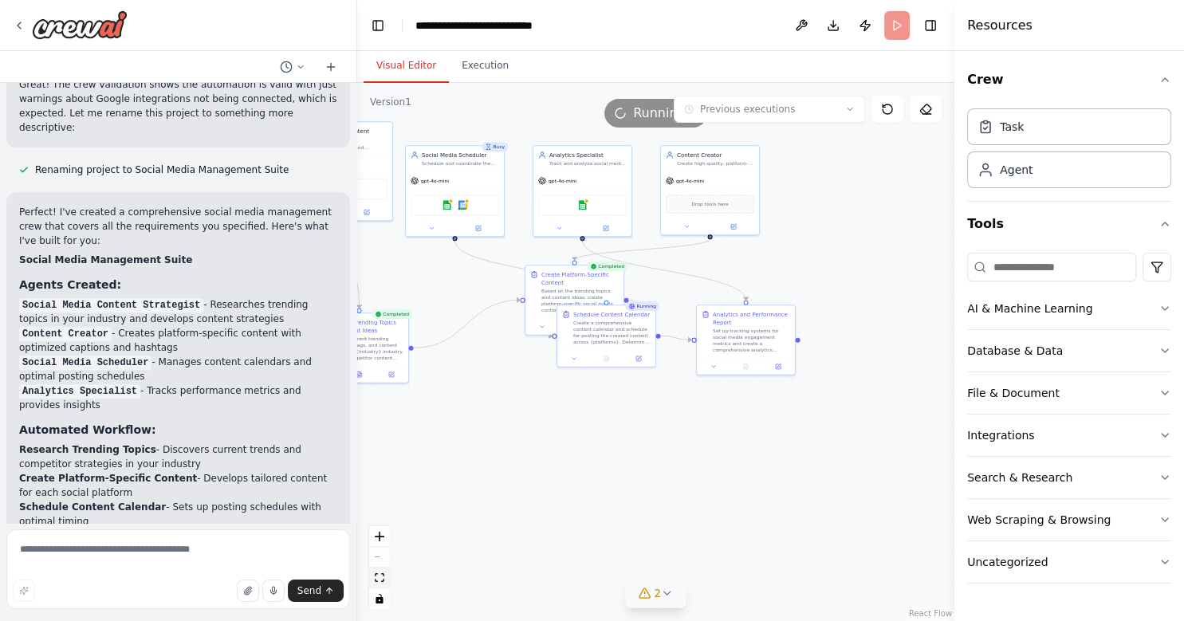
click at [378, 577] on icon "fit view" at bounding box center [380, 577] width 10 height 9
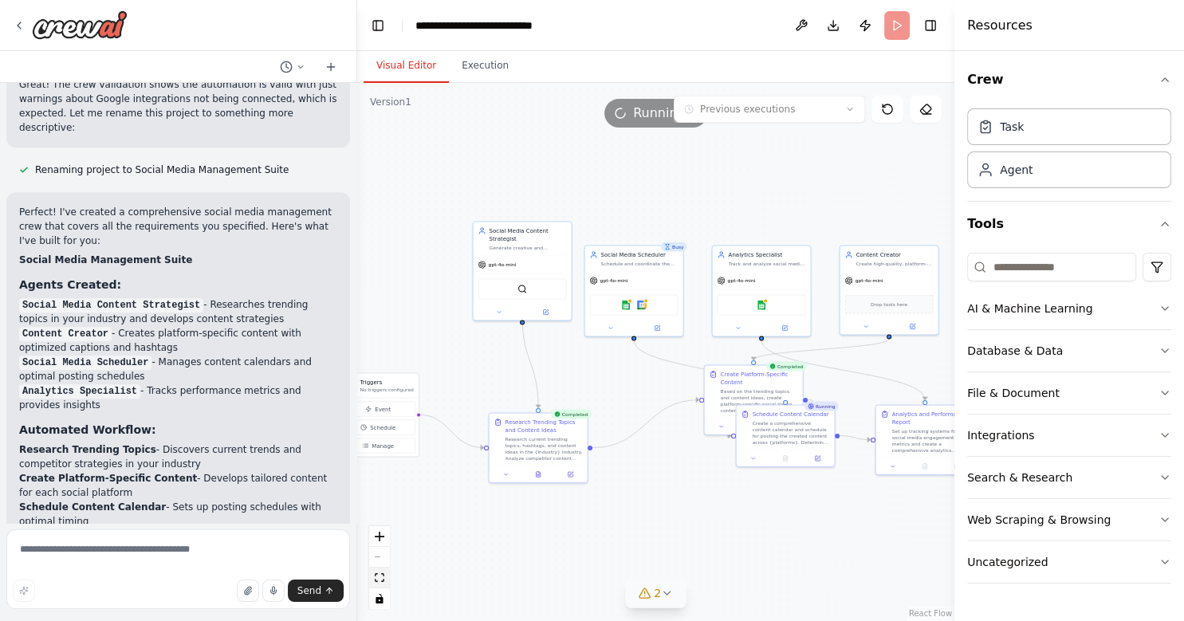
click at [378, 577] on icon "fit view" at bounding box center [380, 577] width 10 height 9
click at [381, 554] on div "React Flow controls" at bounding box center [379, 567] width 21 height 83
click at [726, 190] on div ".deletable-edge-delete-btn { width: 20px; height: 20px; border: 0px solid #ffff…" at bounding box center [655, 352] width 597 height 538
